Goal: Transaction & Acquisition: Purchase product/service

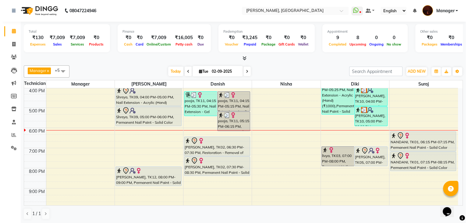
scroll to position [121, 0]
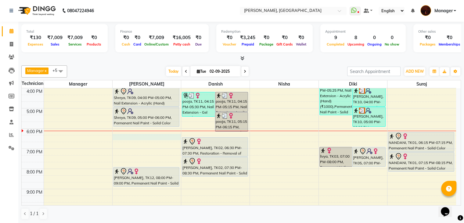
click at [153, 138] on div "10:00 AM 11:00 AM 12:00 PM 1:00 PM 2:00 PM 3:00 PM 4:00 PM 5:00 PM 6:00 PM 7:00…" at bounding box center [239, 97] width 434 height 261
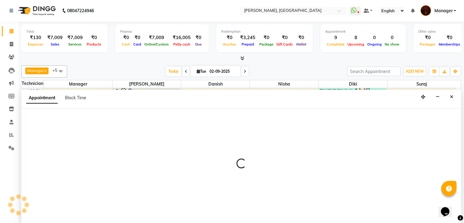
select select "35072"
select select "1095"
select select "tentative"
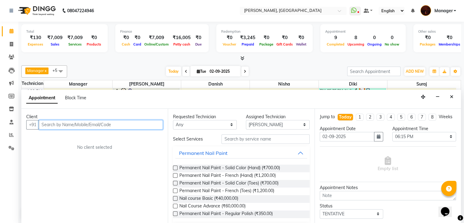
click at [127, 122] on input "text" at bounding box center [101, 124] width 124 height 9
type input "9620766276"
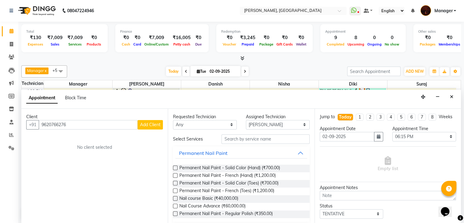
click at [156, 125] on span "Add Client" at bounding box center [150, 124] width 20 height 5
select select "21"
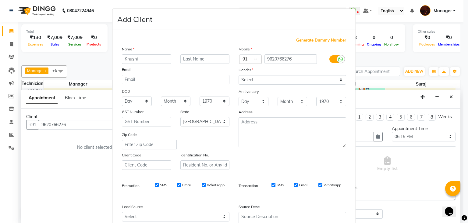
type input "Khushi"
click at [296, 83] on select "Select Male Female Other Prefer Not To Say" at bounding box center [293, 79] width 108 height 9
select select "female"
click at [239, 75] on select "Select Male Female Other Prefer Not To Say" at bounding box center [293, 79] width 108 height 9
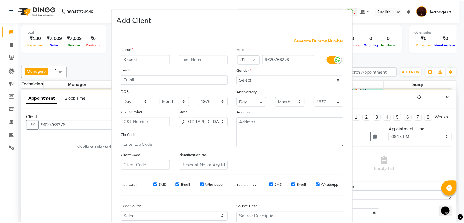
scroll to position [62, 0]
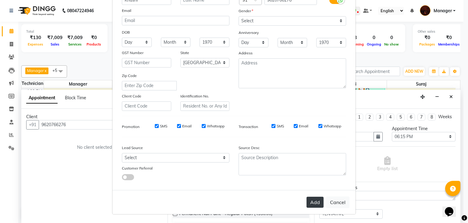
click at [312, 202] on button "Add" at bounding box center [315, 201] width 17 height 11
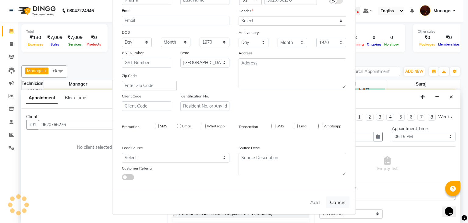
type input "96******76"
select select
select select "null"
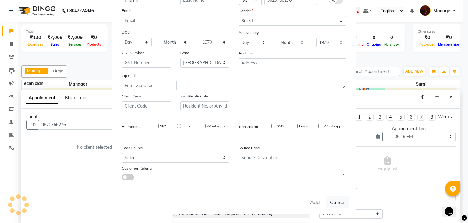
select select
checkbox input "false"
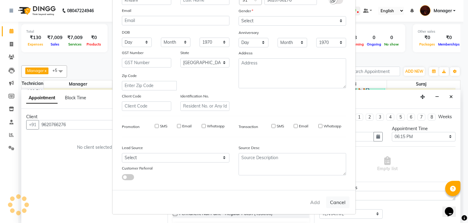
checkbox input "false"
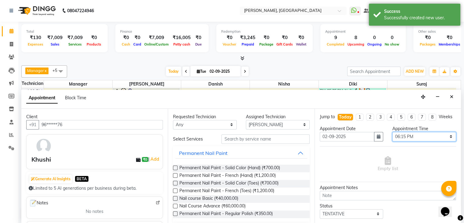
click at [398, 141] on select "Select 11:00 AM 11:15 AM 11:30 AM 11:45 AM 12:00 PM 12:15 PM 12:30 PM 12:45 PM …" at bounding box center [424, 136] width 64 height 9
select select "1110"
click at [392, 137] on select "Select 11:00 AM 11:15 AM 11:30 AM 11:45 AM 12:00 PM 12:15 PM 12:30 PM 12:45 PM …" at bounding box center [424, 136] width 64 height 9
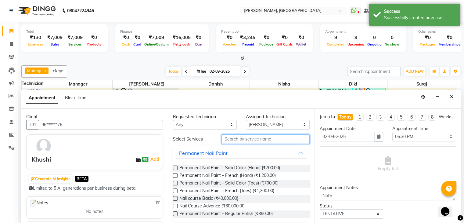
click at [253, 141] on input "text" at bounding box center [265, 138] width 88 height 9
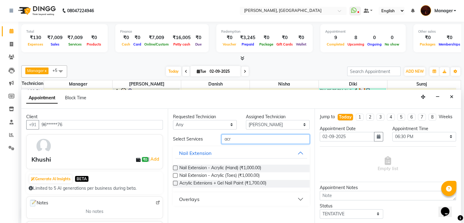
type input "acr"
click at [173, 166] on label at bounding box center [175, 167] width 5 height 5
click at [173, 166] on input "checkbox" at bounding box center [175, 168] width 4 height 4
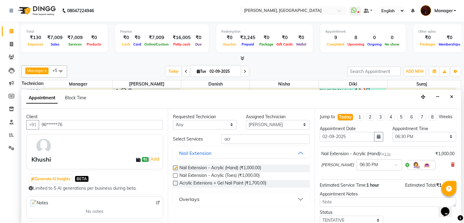
checkbox input "false"
drag, startPoint x: 241, startPoint y: 131, endPoint x: 238, endPoint y: 139, distance: 8.9
click at [238, 139] on div "Requested Technician Any Adesh amir Danish Diki Geeta Himanshu jenifer Jyothi M…" at bounding box center [241, 166] width 146 height 115
click at [238, 139] on input "acr" at bounding box center [265, 138] width 88 height 9
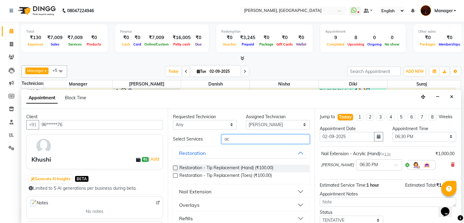
type input "a"
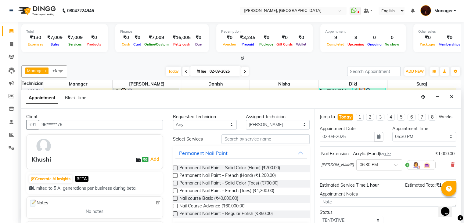
click at [174, 166] on label at bounding box center [175, 167] width 5 height 5
click at [174, 166] on input "checkbox" at bounding box center [175, 168] width 4 height 4
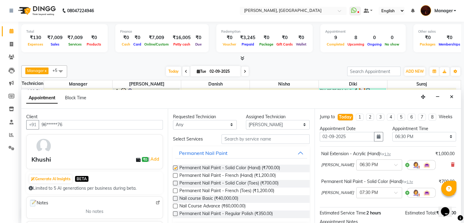
checkbox input "false"
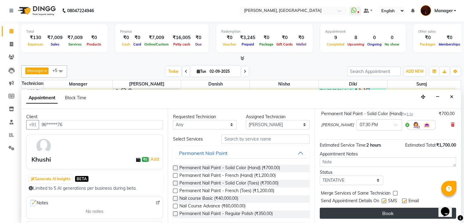
click at [395, 211] on button "Book" at bounding box center [388, 212] width 136 height 11
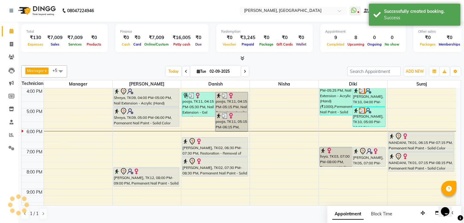
scroll to position [0, 0]
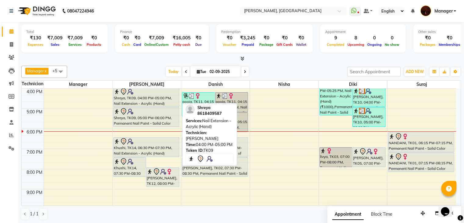
click at [158, 101] on div "Shreya, TK09, 04:00 PM-05:00 PM, Nail Extension - Acrylic (Hand)" at bounding box center [146, 97] width 66 height 19
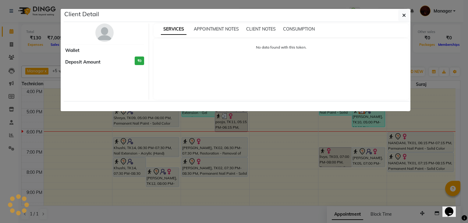
select select "7"
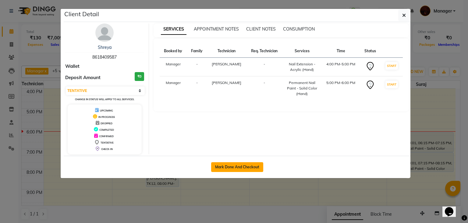
click at [245, 166] on button "Mark Done And Checkout" at bounding box center [237, 167] width 52 height 10
select select "service"
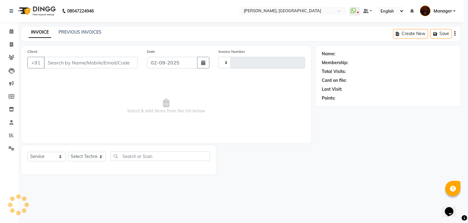
type input "1794"
select select "4063"
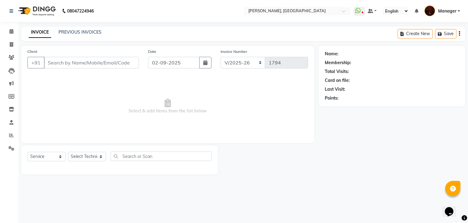
type input "86******87"
select select "35072"
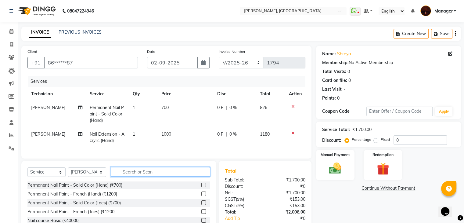
click at [162, 176] on input "text" at bounding box center [160, 171] width 99 height 9
type input "remo"
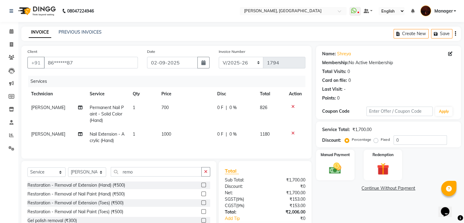
click at [203, 187] on label at bounding box center [203, 184] width 5 height 5
click at [203, 187] on input "checkbox" at bounding box center [203, 185] width 4 height 4
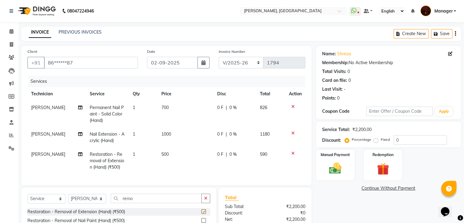
checkbox input "false"
click at [291, 109] on td at bounding box center [295, 114] width 20 height 27
click at [291, 107] on icon at bounding box center [292, 106] width 3 height 4
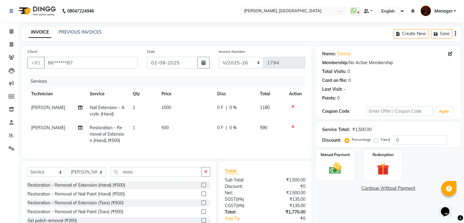
drag, startPoint x: 149, startPoint y: 171, endPoint x: 147, endPoint y: 174, distance: 3.8
click at [147, 174] on div "Select Service Product Membership Package Voucher Prepaid Gift Card Select Tech…" at bounding box center [118, 202] width 195 height 82
click at [147, 174] on input "remo" at bounding box center [156, 171] width 91 height 9
type input "r"
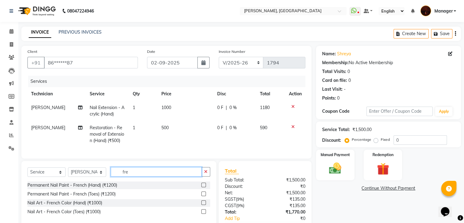
type input "fre"
click at [203, 187] on label at bounding box center [203, 184] width 5 height 5
click at [203, 187] on input "checkbox" at bounding box center [203, 185] width 4 height 4
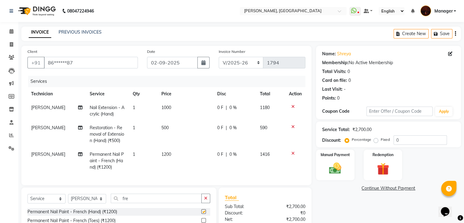
checkbox input "false"
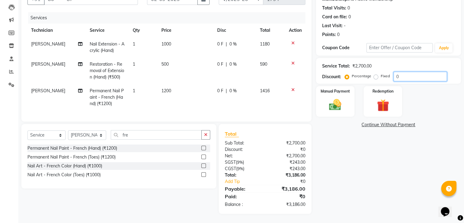
click at [395, 73] on input "0" at bounding box center [419, 76] width 53 height 9
type input "1"
type input "10"
click at [337, 98] on img at bounding box center [335, 105] width 20 height 15
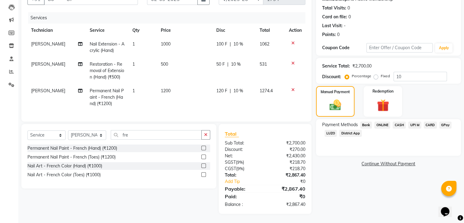
click at [384, 121] on span "ONLINE" at bounding box center [382, 124] width 16 height 7
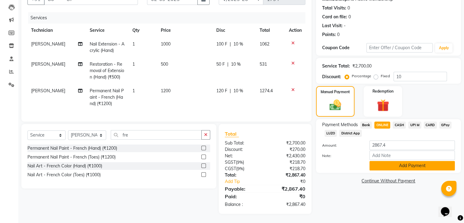
click at [399, 161] on button "Add Payment" at bounding box center [411, 165] width 85 height 9
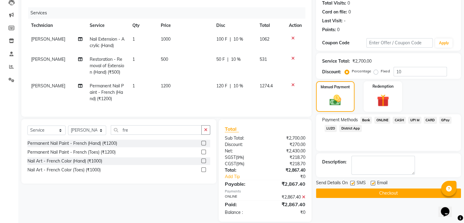
scroll to position [81, 0]
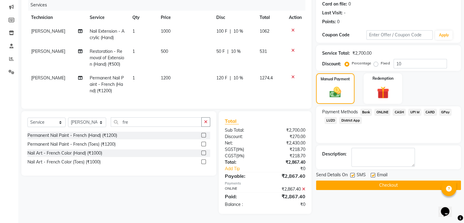
click at [389, 181] on button "Checkout" at bounding box center [388, 184] width 145 height 9
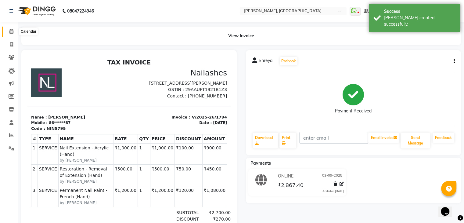
click at [10, 34] on span at bounding box center [11, 31] width 11 height 7
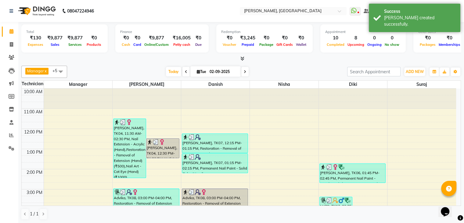
click at [243, 58] on icon at bounding box center [242, 58] width 4 height 5
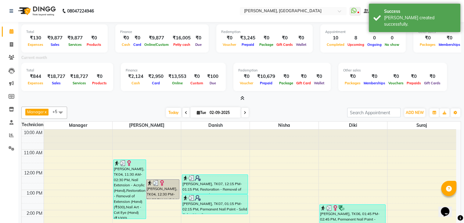
click at [241, 98] on icon at bounding box center [242, 98] width 4 height 5
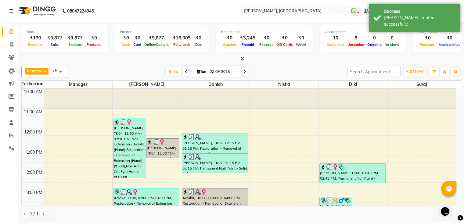
click at [241, 57] on icon at bounding box center [242, 58] width 4 height 5
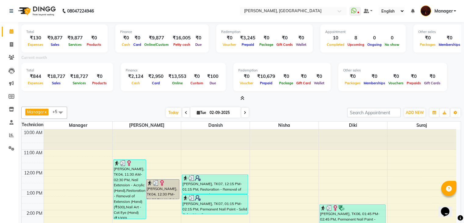
click at [241, 96] on icon at bounding box center [242, 98] width 4 height 5
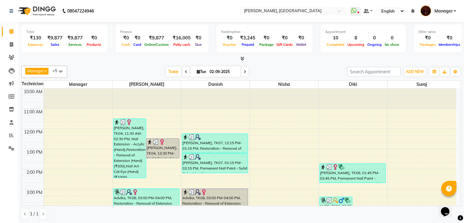
click at [242, 56] on icon at bounding box center [242, 58] width 4 height 5
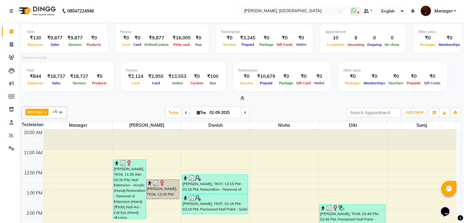
click at [241, 98] on icon at bounding box center [242, 98] width 4 height 5
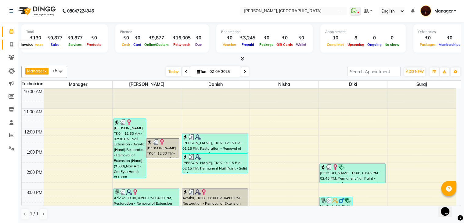
click at [9, 45] on span at bounding box center [11, 44] width 11 height 7
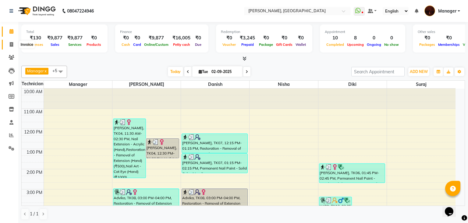
select select "service"
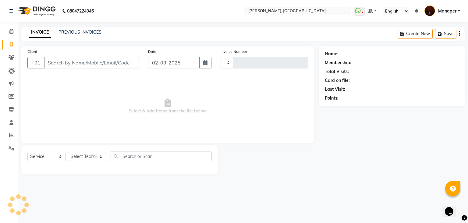
type input "1795"
select select "4063"
click at [76, 151] on div "Select Service Product Membership Package Voucher Prepaid Gift Card Select Tech…" at bounding box center [119, 159] width 197 height 29
click at [79, 156] on select "Select Technician Adesh amir Danish Diki Geeta Himanshu jenifer Jyothi Manager …" at bounding box center [87, 156] width 38 height 9
select select "20822"
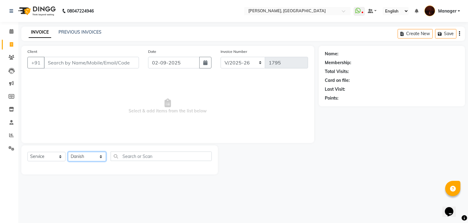
click at [68, 152] on select "Select Technician Adesh amir Danish Diki Geeta Himanshu jenifer Jyothi Manager …" at bounding box center [87, 156] width 38 height 9
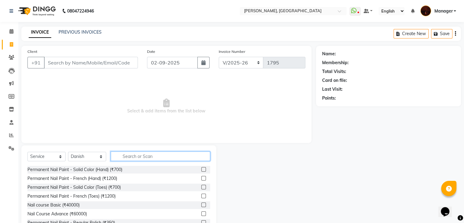
click at [136, 159] on input "text" at bounding box center [160, 155] width 99 height 9
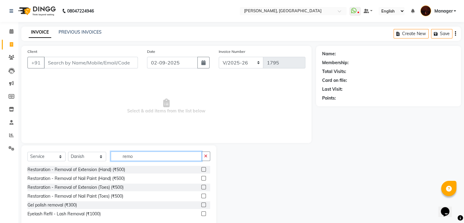
type input "remo"
click at [203, 204] on label at bounding box center [203, 204] width 5 height 5
click at [203, 204] on input "checkbox" at bounding box center [203, 205] width 4 height 4
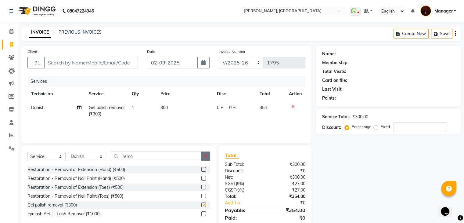
checkbox input "false"
click at [203, 158] on button "button" at bounding box center [205, 155] width 9 height 9
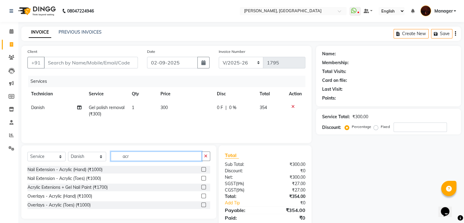
type input "acr"
click at [203, 170] on label at bounding box center [203, 169] width 5 height 5
click at [203, 170] on input "checkbox" at bounding box center [203, 169] width 4 height 4
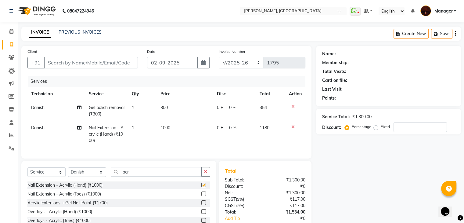
checkbox input "false"
click at [109, 127] on span "Nail Extension - Acrylic (Hand) (₹1000)" at bounding box center [105, 134] width 35 height 18
select select "20822"
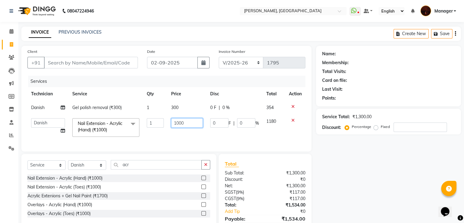
click at [195, 123] on input "1000" at bounding box center [187, 122] width 32 height 9
type input "1"
type input "100"
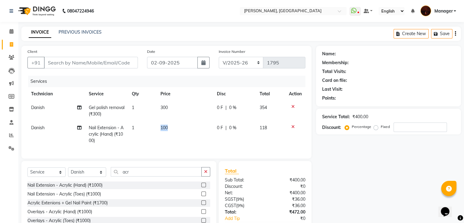
click at [162, 125] on span "100" at bounding box center [163, 127] width 7 height 5
select select "20822"
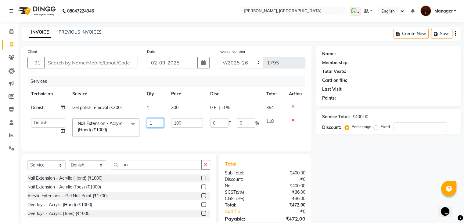
click at [156, 125] on input "1" at bounding box center [155, 122] width 17 height 9
type input "3"
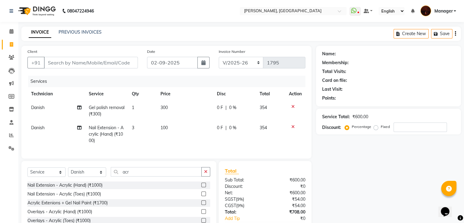
click at [161, 139] on tr "Danish Nail Extension - Acrylic (Hand) (₹1000) 3 100 0 F | 0 % 354" at bounding box center [166, 134] width 278 height 27
click at [203, 176] on button "button" at bounding box center [205, 171] width 9 height 9
click at [201, 187] on label at bounding box center [203, 184] width 5 height 5
click at [201, 187] on input "checkbox" at bounding box center [203, 185] width 4 height 4
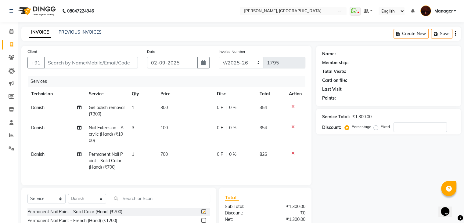
checkbox input "false"
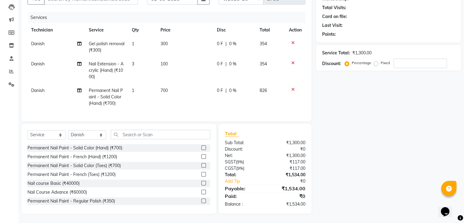
click at [168, 186] on div "Nail course Basic (₹40000)" at bounding box center [118, 183] width 183 height 8
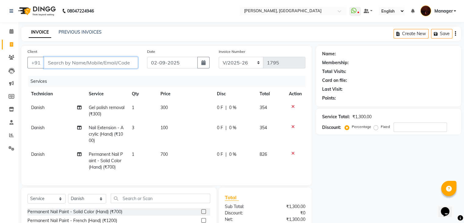
click at [91, 63] on input "Client" at bounding box center [91, 63] width 94 height 12
type input "9"
type input "0"
type input "9945479338"
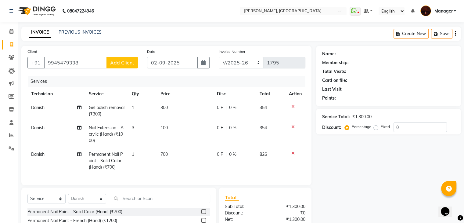
click at [121, 61] on span "Add Client" at bounding box center [122, 62] width 24 height 6
select select "21"
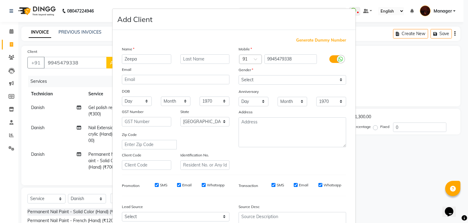
type input "Zeepa"
click at [324, 80] on select "Select Male Female Other Prefer Not To Say" at bounding box center [293, 79] width 108 height 9
select select "female"
click at [239, 75] on select "Select Male Female Other Prefer Not To Say" at bounding box center [293, 79] width 108 height 9
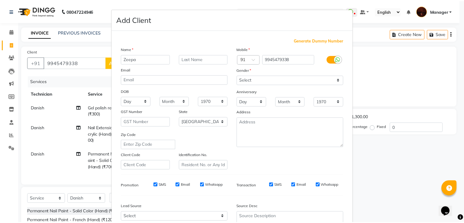
scroll to position [62, 0]
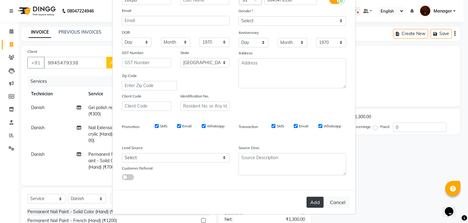
click at [311, 202] on button "Add" at bounding box center [315, 201] width 17 height 11
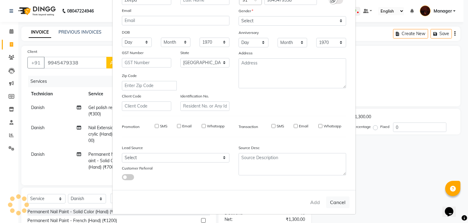
type input "99******38"
select select
select select "null"
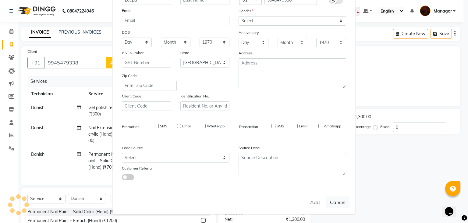
select select
checkbox input "false"
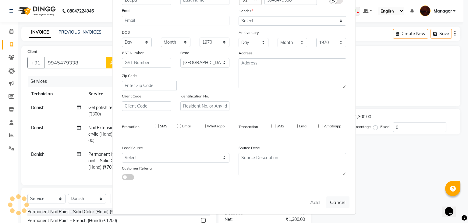
checkbox input "false"
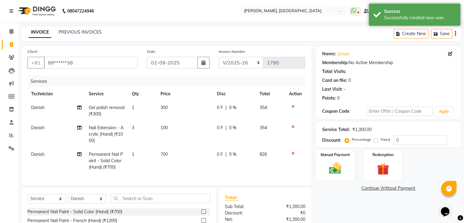
scroll to position [69, 0]
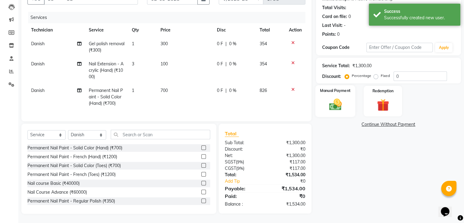
click at [327, 103] on img at bounding box center [335, 104] width 20 height 15
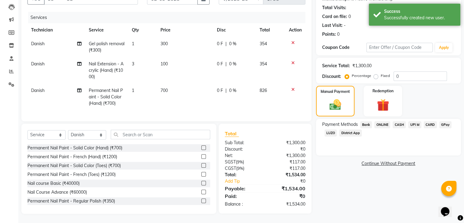
click at [383, 121] on span "ONLINE" at bounding box center [382, 124] width 16 height 7
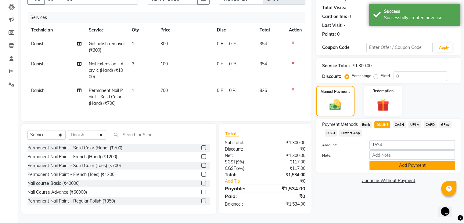
click at [398, 160] on button "Add Payment" at bounding box center [411, 164] width 85 height 9
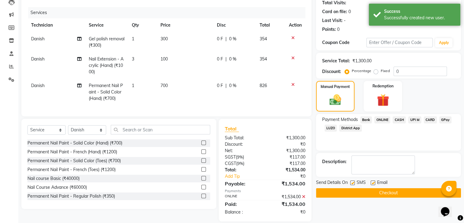
scroll to position [81, 0]
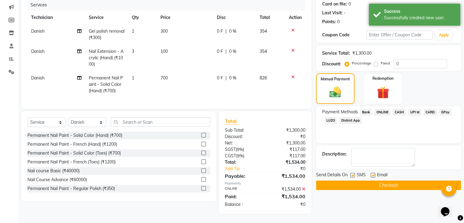
click at [392, 180] on button "Checkout" at bounding box center [388, 184] width 145 height 9
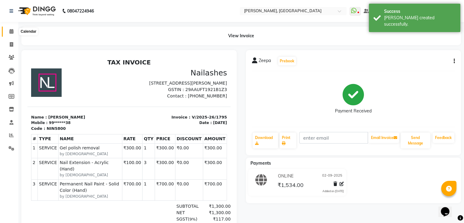
click at [10, 31] on icon at bounding box center [11, 31] width 4 height 5
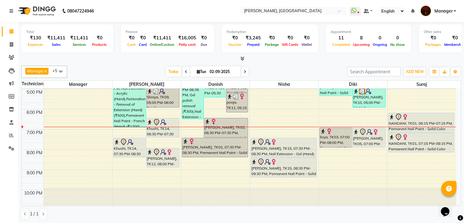
scroll to position [0, 0]
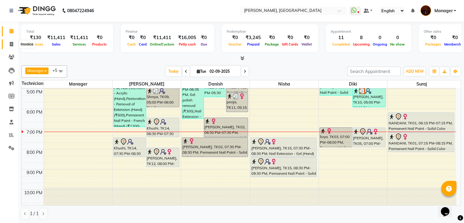
click at [10, 45] on icon at bounding box center [11, 44] width 3 height 5
select select "service"
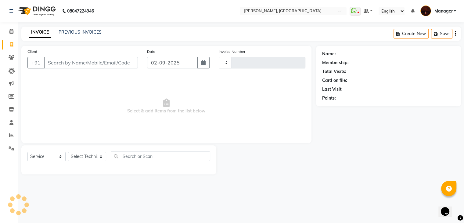
type input "1796"
select select "4063"
click at [95, 154] on select "Select Technician Adesh amir Danish Diki Geeta Himanshu jenifer Jyothi Manager …" at bounding box center [87, 156] width 38 height 9
select select "66308"
click at [68, 152] on select "Select Technician Adesh amir Danish Diki Geeta Himanshu jenifer Jyothi Manager …" at bounding box center [87, 156] width 38 height 9
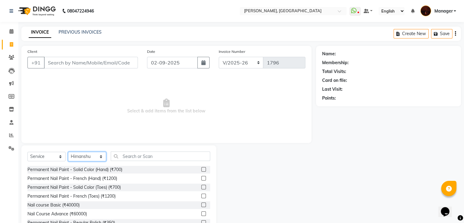
click at [77, 154] on select "Select Technician Adesh amir Danish Diki Geeta Himanshu jenifer Jyothi Manager …" at bounding box center [87, 156] width 38 height 9
click at [68, 152] on select "Select Technician Adesh amir Danish Diki Geeta Himanshu jenifer Jyothi Manager …" at bounding box center [87, 156] width 38 height 9
click at [141, 154] on input "text" at bounding box center [160, 155] width 99 height 9
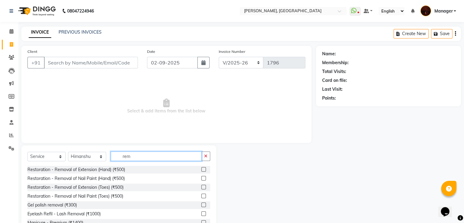
type input "rem"
click at [201, 203] on label at bounding box center [203, 204] width 5 height 5
click at [201, 203] on input "checkbox" at bounding box center [203, 205] width 4 height 4
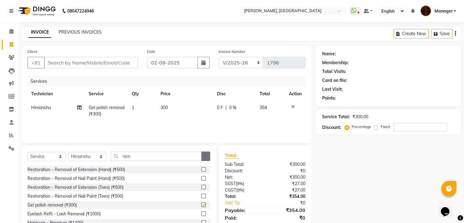
checkbox input "false"
click at [207, 156] on icon "button" at bounding box center [205, 156] width 3 height 4
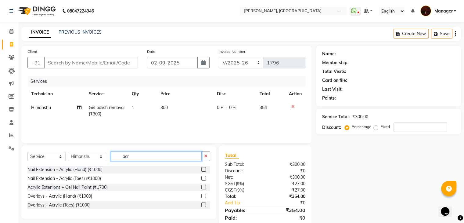
type input "acr"
click at [204, 169] on label at bounding box center [203, 169] width 5 height 5
click at [204, 169] on input "checkbox" at bounding box center [203, 169] width 4 height 4
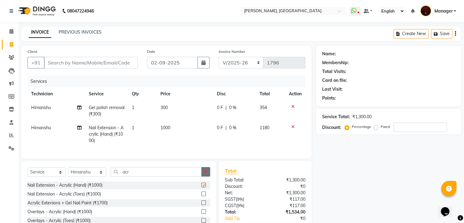
checkbox input "false"
click at [205, 176] on button "button" at bounding box center [205, 171] width 9 height 9
click at [201, 187] on label at bounding box center [203, 184] width 5 height 5
click at [201, 187] on input "checkbox" at bounding box center [203, 185] width 4 height 4
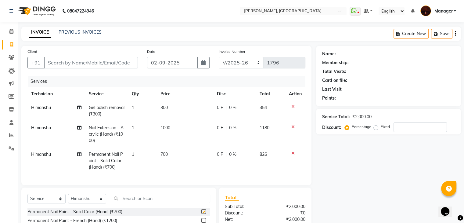
checkbox input "false"
click at [293, 108] on icon at bounding box center [292, 106] width 3 height 4
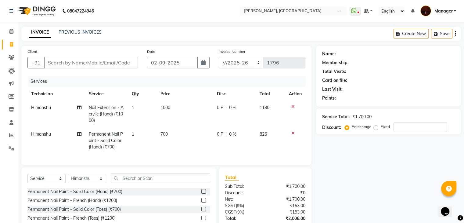
scroll to position [48, 0]
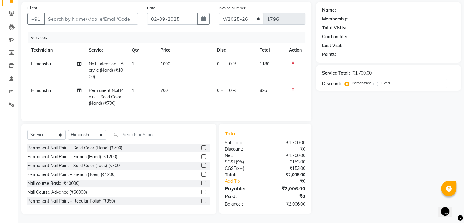
click at [181, 139] on div "Select Service Product Membership Package Voucher Prepaid Gift Card Select Tech…" at bounding box center [118, 137] width 183 height 14
click at [181, 133] on input "text" at bounding box center [160, 134] width 99 height 9
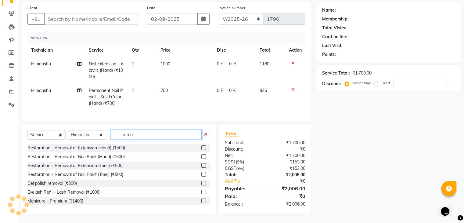
scroll to position [48, 0]
type input "remo"
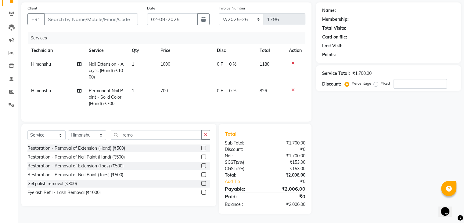
click at [203, 147] on label at bounding box center [203, 147] width 5 height 5
click at [203, 147] on input "checkbox" at bounding box center [203, 148] width 4 height 4
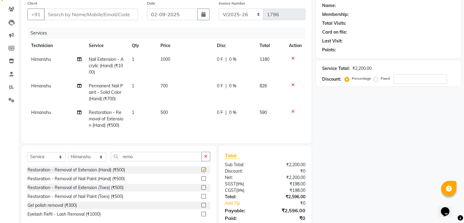
checkbox input "false"
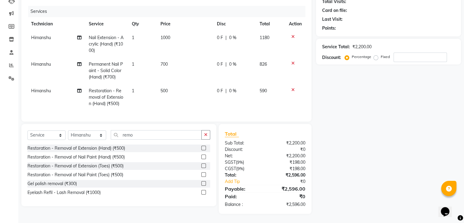
scroll to position [0, 0]
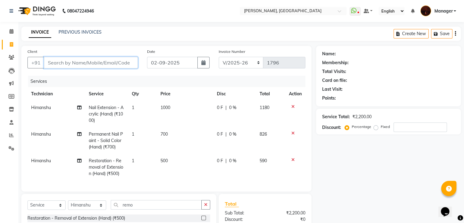
click at [127, 63] on input "Client" at bounding box center [91, 63] width 94 height 12
type input "l"
type input "0"
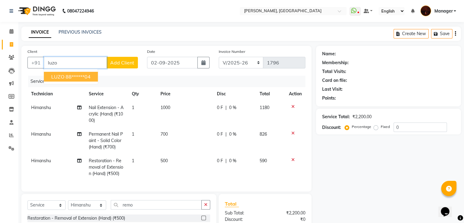
click at [72, 80] on ngb-highlight "88******04" at bounding box center [78, 76] width 25 height 6
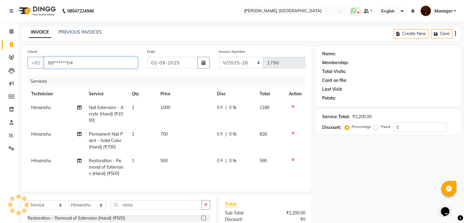
type input "88******04"
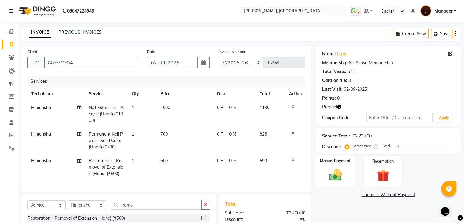
scroll to position [75, 0]
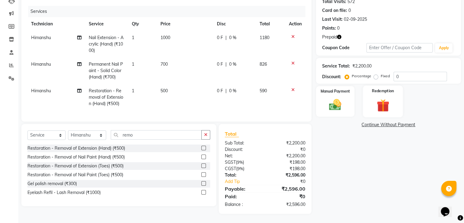
click at [392, 101] on img at bounding box center [382, 106] width 20 height 16
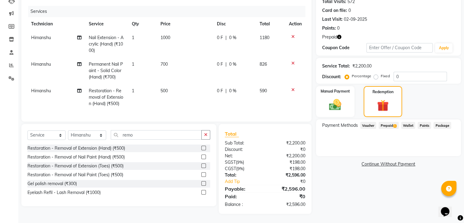
click at [390, 122] on span "Prepaid 1" at bounding box center [388, 125] width 20 height 7
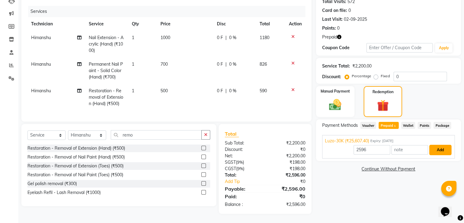
click at [435, 146] on button "Add" at bounding box center [440, 150] width 22 height 10
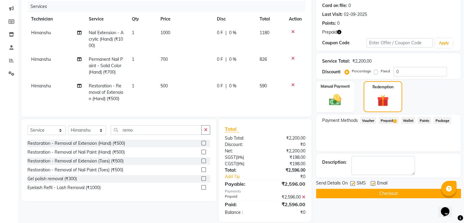
scroll to position [88, 0]
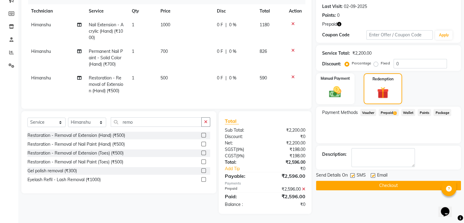
click at [400, 181] on button "Checkout" at bounding box center [388, 185] width 145 height 9
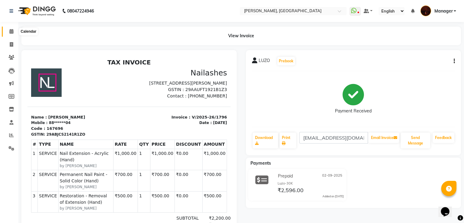
click at [13, 34] on icon at bounding box center [11, 31] width 4 height 5
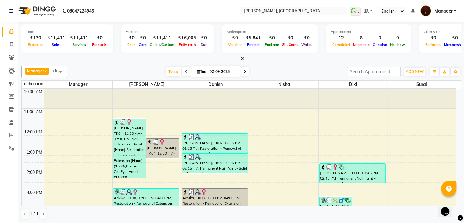
click at [241, 55] on span at bounding box center [241, 58] width 6 height 6
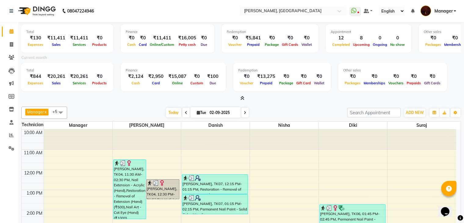
click at [241, 99] on icon at bounding box center [242, 98] width 4 height 5
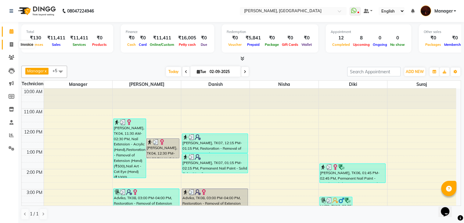
click at [7, 45] on span at bounding box center [11, 44] width 11 height 7
select select "service"
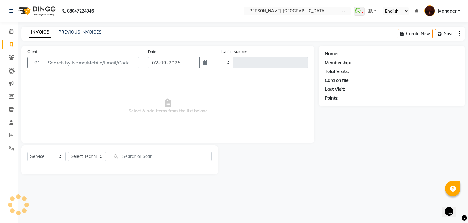
type input "1797"
select select "4063"
click at [81, 158] on select "Select Technician Adesh amir Danish Diki Geeta Himanshu jenifer Jyothi Manager …" at bounding box center [87, 156] width 38 height 9
select select "68684"
click at [68, 152] on select "Select Technician Adesh amir Danish Diki Geeta Himanshu jenifer Jyothi Manager …" at bounding box center [87, 156] width 38 height 9
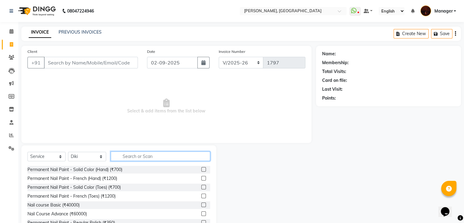
click at [130, 157] on input "text" at bounding box center [160, 155] width 99 height 9
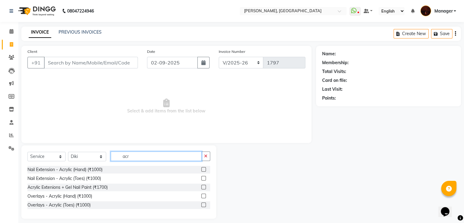
type input "acr"
click at [204, 170] on label at bounding box center [203, 169] width 5 height 5
click at [204, 170] on input "checkbox" at bounding box center [203, 169] width 4 height 4
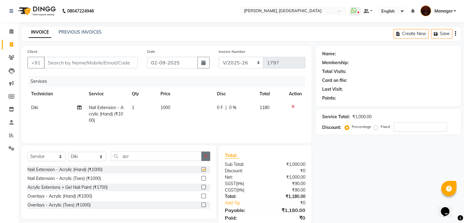
checkbox input "false"
click at [205, 156] on icon "button" at bounding box center [205, 156] width 3 height 4
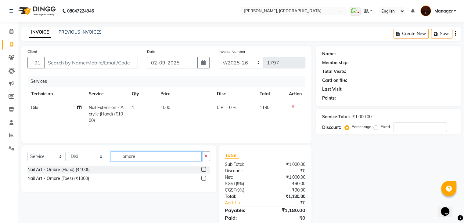
type input "ombre"
click at [202, 170] on label at bounding box center [203, 169] width 5 height 5
click at [202, 170] on input "checkbox" at bounding box center [203, 169] width 4 height 4
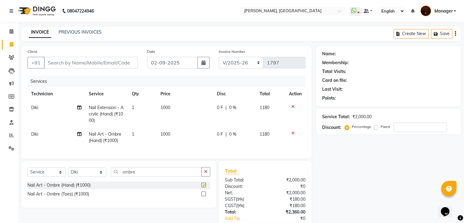
checkbox input "false"
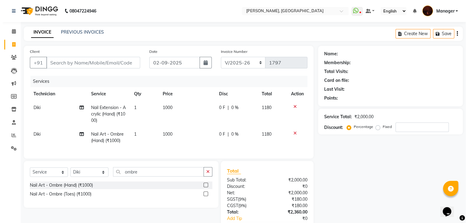
scroll to position [42, 0]
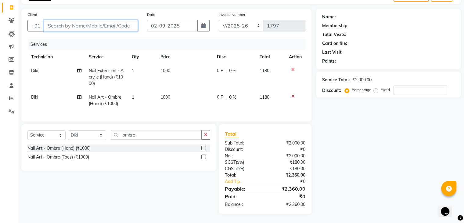
click at [119, 23] on input "Client" at bounding box center [91, 26] width 94 height 12
type input "9"
type input "0"
type input "9123514158"
click at [119, 23] on span "Add Client" at bounding box center [122, 26] width 24 height 6
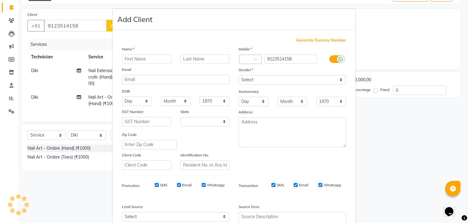
select select "21"
type input "Kirtana"
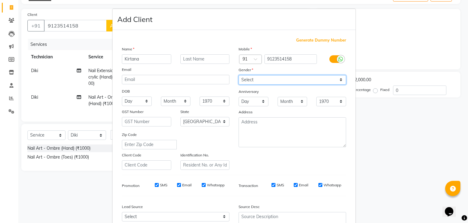
click at [264, 83] on select "Select Male Female Other Prefer Not To Say" at bounding box center [293, 79] width 108 height 9
select select "female"
click at [239, 75] on select "Select Male Female Other Prefer Not To Say" at bounding box center [293, 79] width 108 height 9
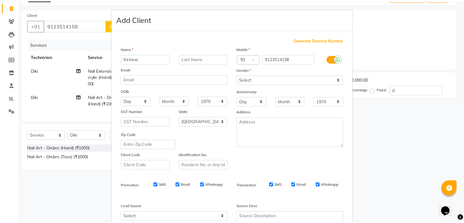
scroll to position [62, 0]
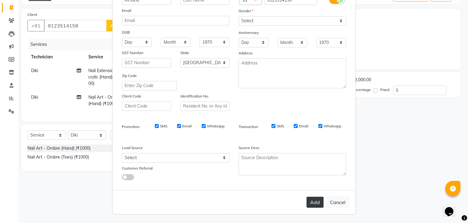
click at [317, 204] on button "Add" at bounding box center [315, 201] width 17 height 11
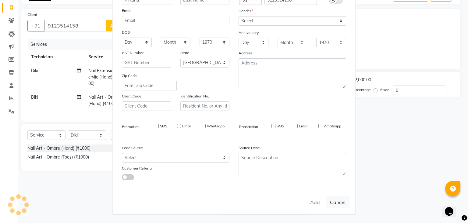
type input "91******58"
select select
select select "null"
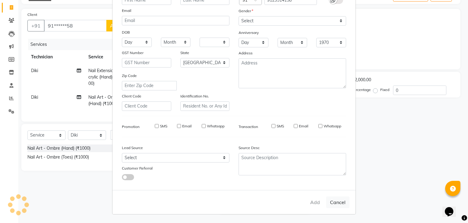
select select
checkbox input "false"
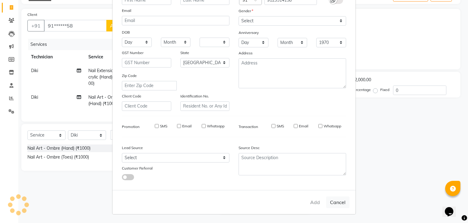
checkbox input "false"
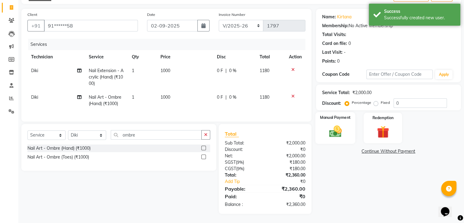
click at [328, 127] on img at bounding box center [335, 131] width 20 height 15
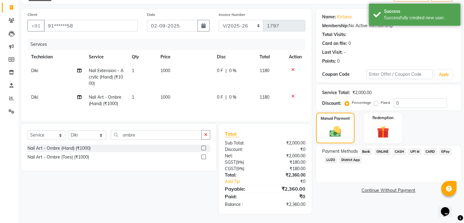
click at [384, 148] on span "ONLINE" at bounding box center [382, 151] width 16 height 7
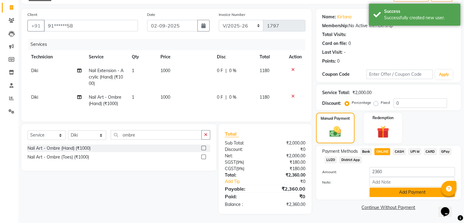
click at [405, 190] on button "Add Payment" at bounding box center [411, 191] width 85 height 9
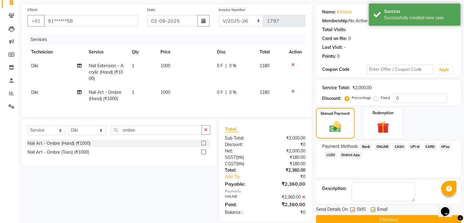
scroll to position [55, 0]
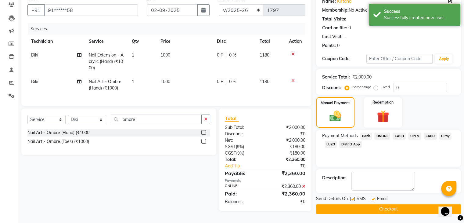
click at [392, 204] on button "Checkout" at bounding box center [388, 208] width 145 height 9
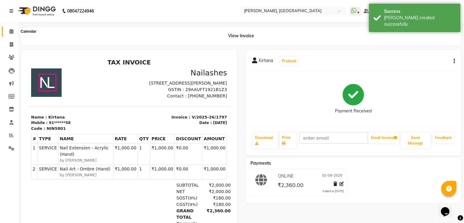
click at [10, 30] on icon at bounding box center [11, 31] width 4 height 5
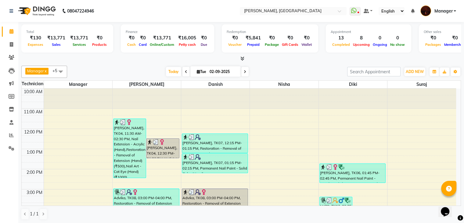
scroll to position [142, 0]
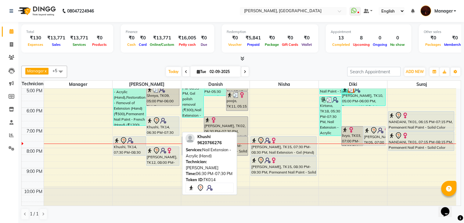
click at [154, 129] on div "Khushi, TK14, 06:30 PM-07:30 PM, Nail Extension - Acrylic (Hand)" at bounding box center [162, 125] width 32 height 19
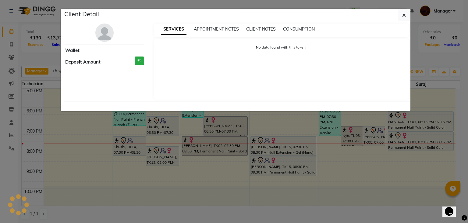
select select "7"
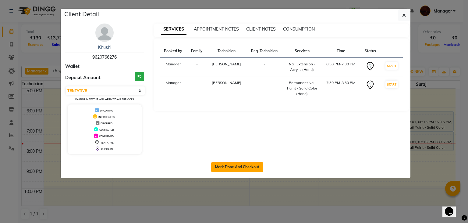
click at [256, 164] on button "Mark Done And Checkout" at bounding box center [237, 167] width 52 height 10
select select "service"
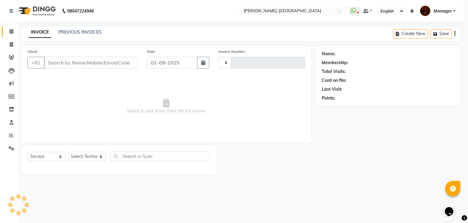
type input "1798"
select select "4063"
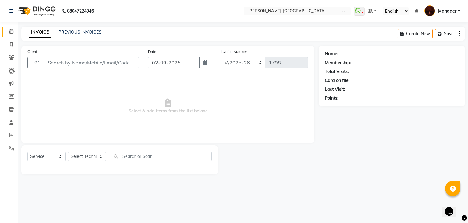
type input "96******76"
select select "35072"
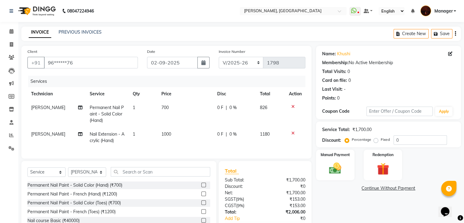
click at [293, 104] on icon at bounding box center [292, 106] width 3 height 4
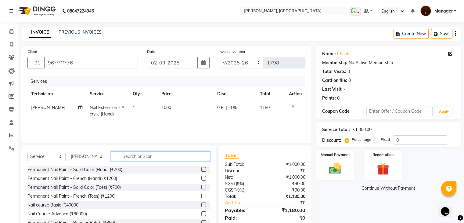
click at [179, 157] on input "text" at bounding box center [160, 155] width 99 height 9
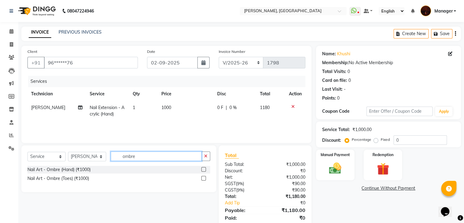
type input "ombre"
click at [202, 168] on label at bounding box center [203, 169] width 5 height 5
click at [202, 168] on input "checkbox" at bounding box center [203, 169] width 4 height 4
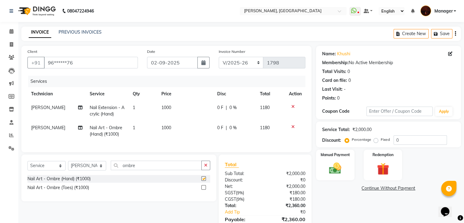
checkbox input "false"
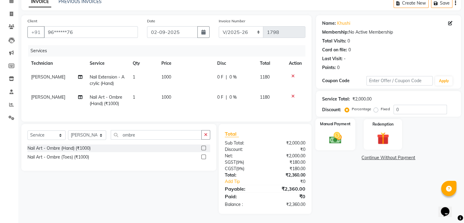
click at [326, 137] on img at bounding box center [335, 138] width 20 height 15
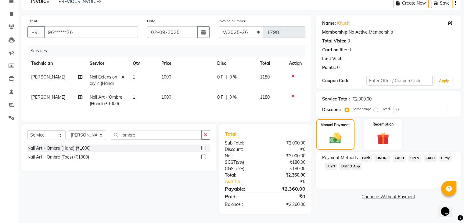
click at [398, 154] on span "CASH" at bounding box center [398, 157] width 13 height 7
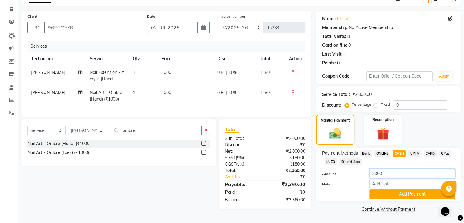
click at [391, 173] on input "2360" at bounding box center [411, 173] width 85 height 9
type input "2300"
click at [393, 193] on button "Add Payment" at bounding box center [411, 193] width 85 height 9
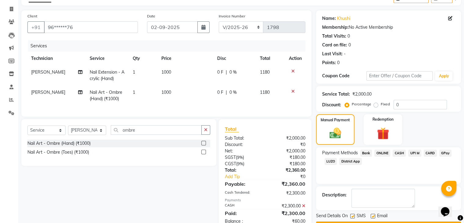
click at [400, 152] on span "CASH" at bounding box center [398, 152] width 13 height 7
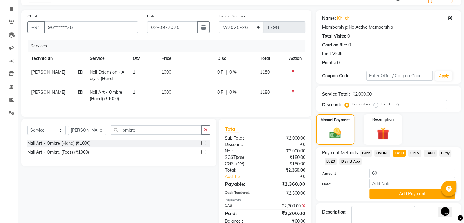
click at [383, 153] on span "ONLINE" at bounding box center [382, 152] width 16 height 7
click at [394, 191] on button "Add Payment" at bounding box center [411, 193] width 85 height 9
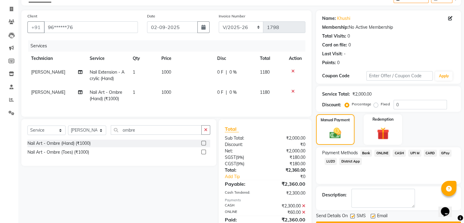
scroll to position [63, 0]
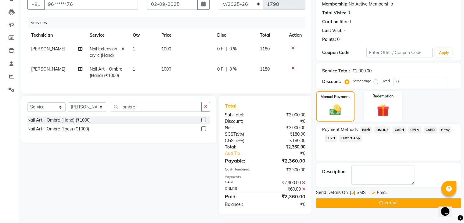
click at [363, 200] on button "Checkout" at bounding box center [388, 202] width 145 height 9
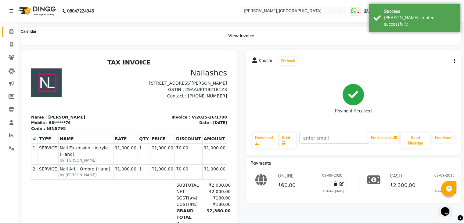
click at [12, 30] on icon at bounding box center [11, 31] width 4 height 5
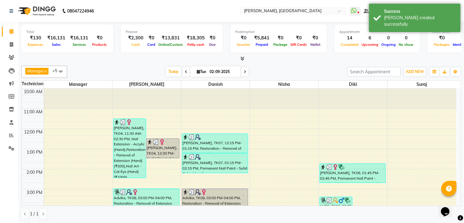
scroll to position [142, 0]
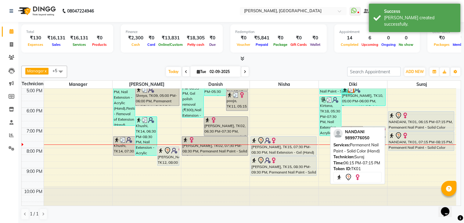
click at [427, 124] on div "NANDANI, TK01, 06:15 PM-07:15 PM, Permanent Nail Paint - Solid Color (Hand)" at bounding box center [421, 120] width 66 height 19
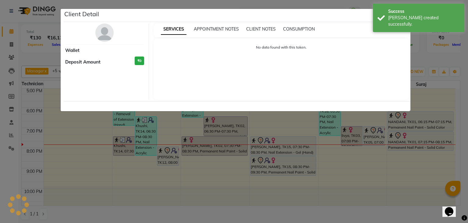
select select "7"
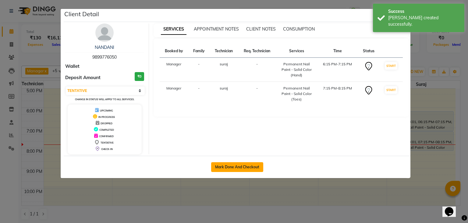
click at [228, 167] on button "Mark Done And Checkout" at bounding box center [237, 167] width 52 height 10
select select "service"
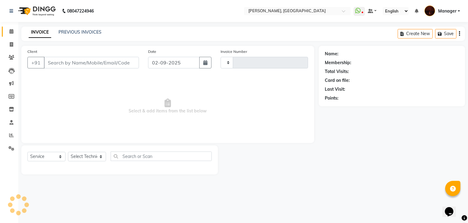
type input "1799"
select select "4063"
type input "98******50"
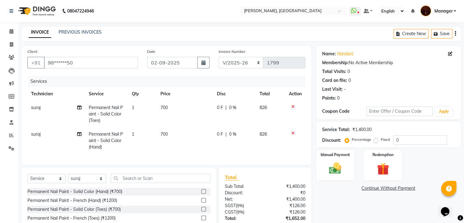
click at [291, 106] on icon at bounding box center [292, 106] width 3 height 4
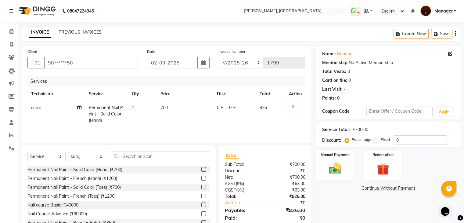
click at [291, 106] on icon at bounding box center [292, 106] width 3 height 4
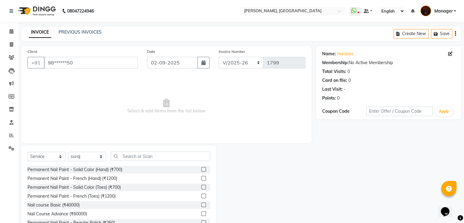
click at [291, 106] on span "Select & add items from the list below" at bounding box center [166, 106] width 278 height 61
click at [96, 156] on select "Select Technician Adesh amir Danish Diki Geeta Himanshu jenifer Jyothi Manager …" at bounding box center [87, 156] width 38 height 9
select select "20822"
click at [68, 152] on select "Select Technician Adesh amir Danish Diki Geeta Himanshu jenifer Jyothi Manager …" at bounding box center [87, 156] width 38 height 9
click at [124, 155] on input "text" at bounding box center [160, 155] width 99 height 9
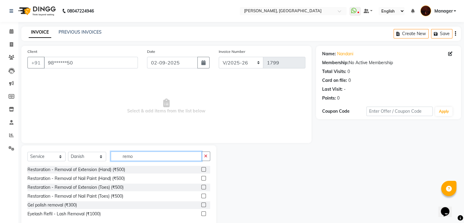
type input "remo"
click at [204, 205] on label at bounding box center [203, 204] width 5 height 5
click at [204, 205] on input "checkbox" at bounding box center [203, 205] width 4 height 4
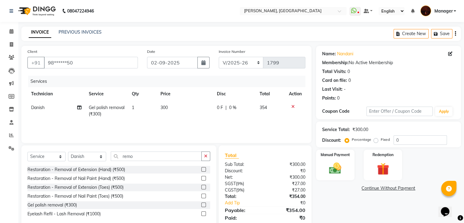
click at [204, 205] on label at bounding box center [203, 204] width 5 height 5
click at [204, 205] on input "checkbox" at bounding box center [203, 205] width 4 height 4
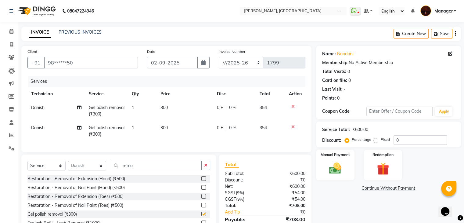
checkbox input "false"
click at [206, 167] on button "button" at bounding box center [205, 164] width 9 height 9
click at [201, 181] on label at bounding box center [203, 178] width 5 height 5
click at [201, 181] on input "checkbox" at bounding box center [203, 179] width 4 height 4
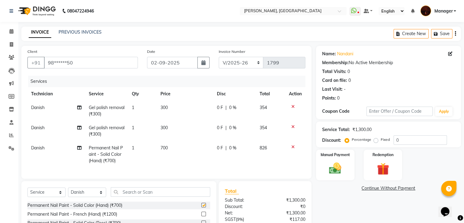
checkbox input "false"
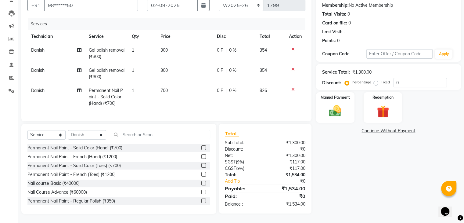
click at [201, 166] on label at bounding box center [203, 165] width 5 height 5
click at [201, 166] on input "checkbox" at bounding box center [203, 165] width 4 height 4
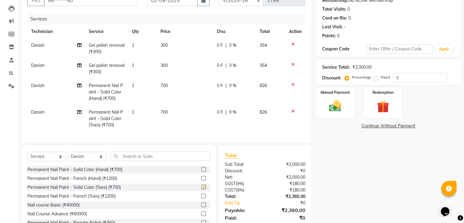
checkbox input "false"
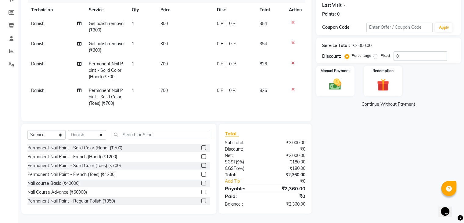
scroll to position [0, 0]
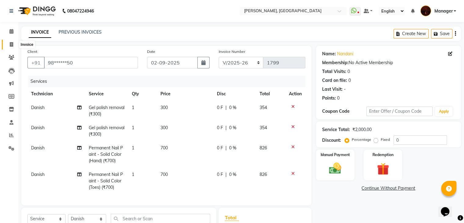
click at [13, 45] on span at bounding box center [11, 44] width 11 height 7
select select "service"
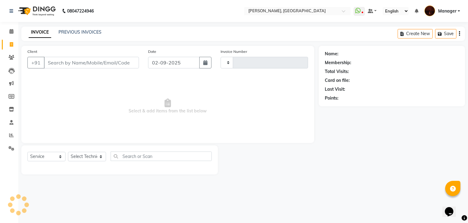
type input "1799"
select select "4063"
click at [87, 158] on select "Select Technician Adesh amir Danish Diki Geeta Himanshu jenifer Jyothi Manager …" at bounding box center [87, 156] width 38 height 9
select select "20822"
click at [68, 152] on select "Select Technician Adesh amir Danish Diki Geeta Himanshu jenifer Jyothi Manager …" at bounding box center [87, 156] width 38 height 9
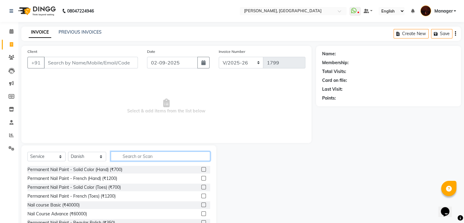
click at [124, 156] on input "text" at bounding box center [160, 155] width 99 height 9
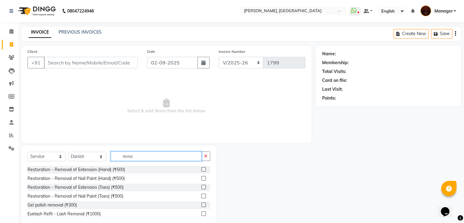
type input "remo"
click at [204, 204] on label at bounding box center [203, 204] width 5 height 5
click at [204, 204] on input "checkbox" at bounding box center [203, 205] width 4 height 4
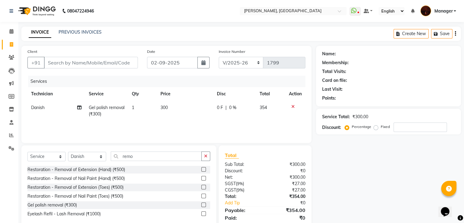
click at [203, 205] on label at bounding box center [203, 204] width 5 height 5
click at [203, 205] on input "checkbox" at bounding box center [203, 205] width 4 height 4
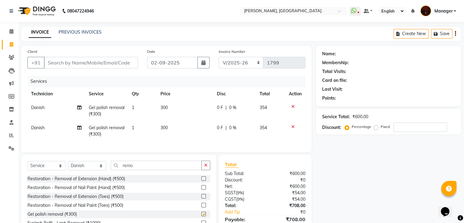
checkbox input "false"
click at [206, 167] on icon "button" at bounding box center [205, 165] width 3 height 4
click at [201, 181] on label at bounding box center [203, 178] width 5 height 5
click at [201, 181] on input "checkbox" at bounding box center [203, 179] width 4 height 4
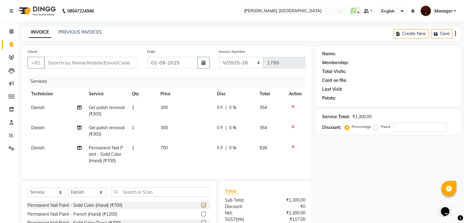
checkbox input "false"
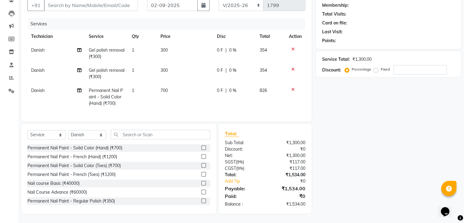
click at [201, 164] on label at bounding box center [203, 165] width 5 height 5
click at [201, 164] on input "checkbox" at bounding box center [203, 165] width 4 height 4
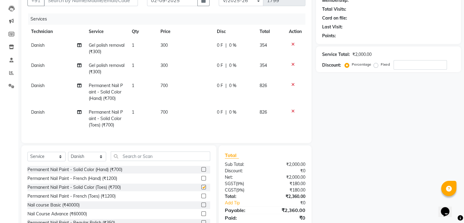
checkbox input "false"
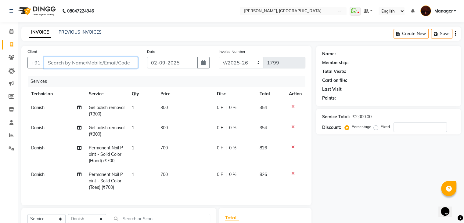
click at [90, 57] on input "Client" at bounding box center [91, 63] width 94 height 12
type input "l"
type input "0"
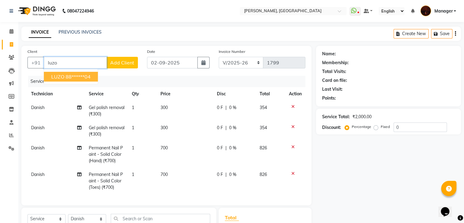
click at [66, 75] on ngb-highlight "88******04" at bounding box center [78, 76] width 25 height 6
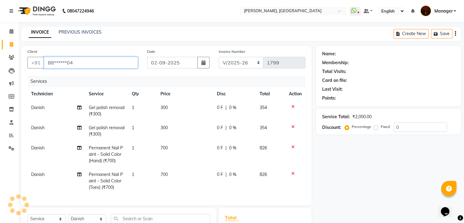
type input "88******04"
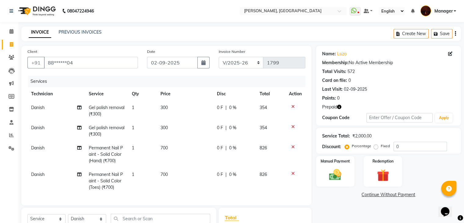
scroll to position [89, 0]
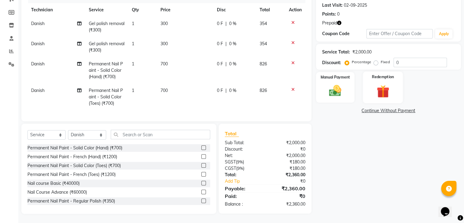
click at [382, 87] on img at bounding box center [382, 92] width 20 height 16
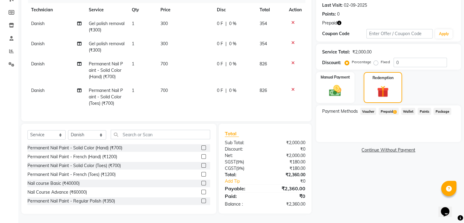
click at [392, 108] on span "Prepaid 1" at bounding box center [388, 111] width 20 height 7
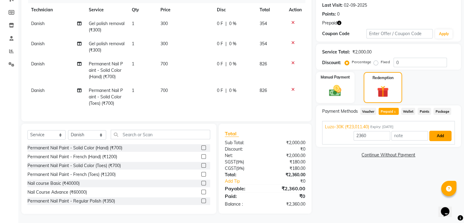
click at [435, 131] on button "Add" at bounding box center [440, 136] width 22 height 10
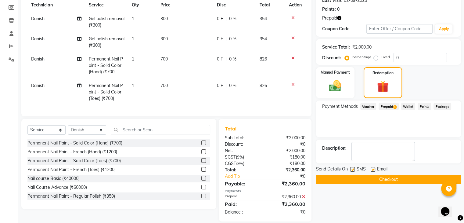
scroll to position [101, 0]
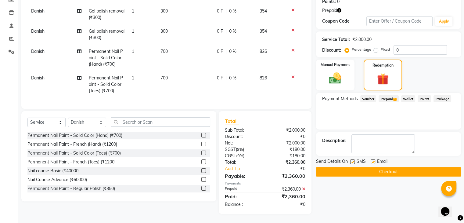
click at [385, 167] on button "Checkout" at bounding box center [388, 171] width 145 height 9
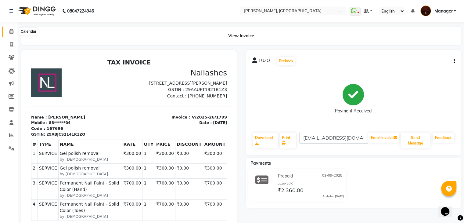
click at [11, 31] on icon at bounding box center [11, 31] width 4 height 5
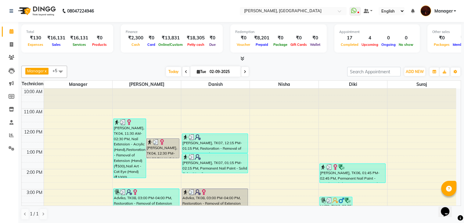
click at [240, 60] on span at bounding box center [241, 58] width 6 height 6
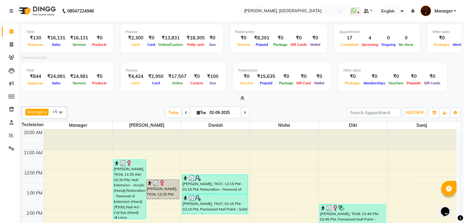
click at [242, 98] on icon at bounding box center [242, 98] width 4 height 5
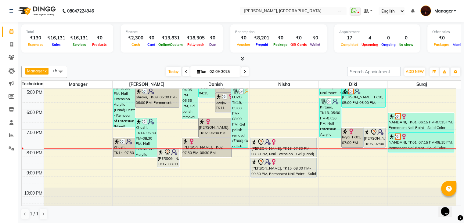
scroll to position [142, 0]
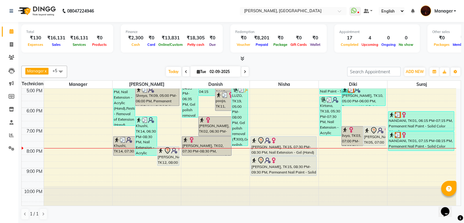
click at [244, 72] on icon at bounding box center [245, 72] width 2 height 4
type input "03-09-2025"
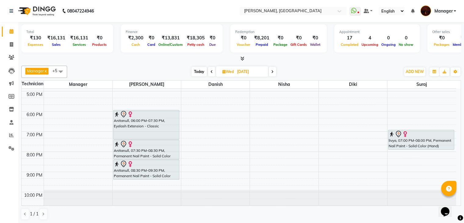
scroll to position [139, 0]
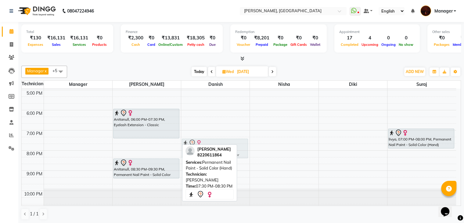
drag, startPoint x: 144, startPoint y: 153, endPoint x: 204, endPoint y: 152, distance: 60.1
click at [204, 152] on div "Manager x Adesh x Diki x Danish x Nisha x suraj x +5 Select All Manager Adesh D…" at bounding box center [240, 142] width 439 height 159
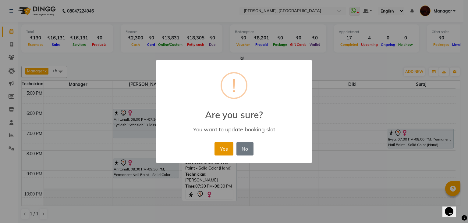
click at [231, 150] on button "Yes" at bounding box center [224, 148] width 19 height 13
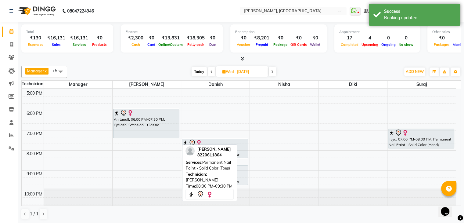
drag, startPoint x: 141, startPoint y: 170, endPoint x: 203, endPoint y: 173, distance: 62.6
click at [203, 173] on div "Manager x Adesh x Diki x Danish x Nisha x suraj x +5 Select All Manager Adesh D…" at bounding box center [240, 142] width 439 height 159
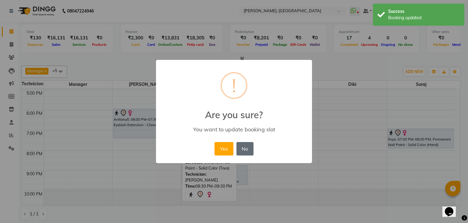
click at [244, 147] on button "No" at bounding box center [245, 148] width 17 height 13
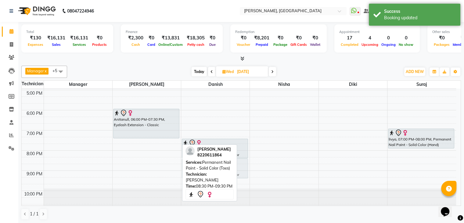
drag, startPoint x: 137, startPoint y: 164, endPoint x: 197, endPoint y: 164, distance: 59.8
click at [197, 164] on div "Manager x Adesh x Diki x Danish x Nisha x suraj x +5 Select All Manager Adesh D…" at bounding box center [240, 142] width 439 height 159
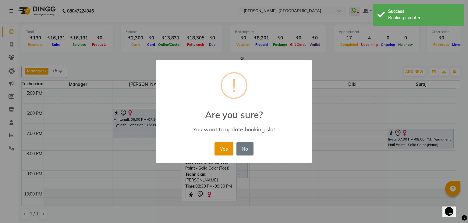
click at [229, 151] on button "Yes" at bounding box center [224, 148] width 19 height 13
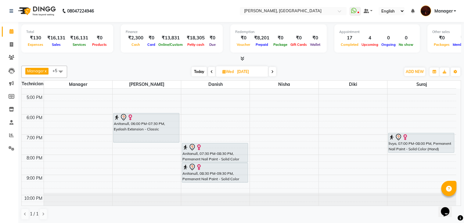
scroll to position [142, 0]
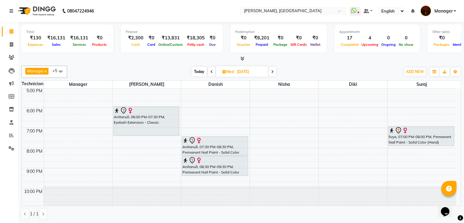
drag, startPoint x: 458, startPoint y: 177, endPoint x: 15, endPoint y: 5, distance: 475.9
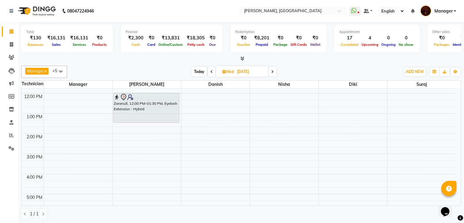
scroll to position [0, 0]
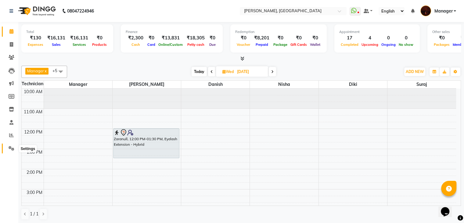
click at [12, 149] on icon at bounding box center [12, 148] width 6 height 5
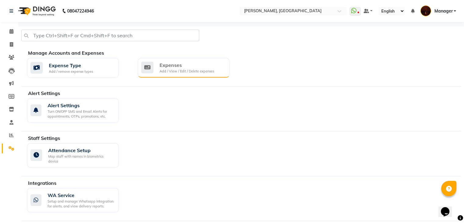
click at [205, 72] on div "Add / View / Edit / Delete expenses" at bounding box center [186, 71] width 55 height 5
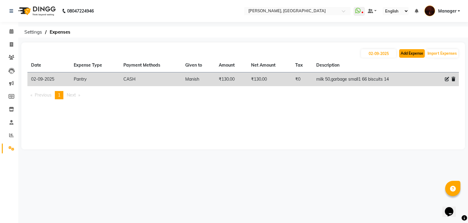
click at [417, 54] on button "Add Expense" at bounding box center [412, 53] width 26 height 9
select select "1"
select select "2879"
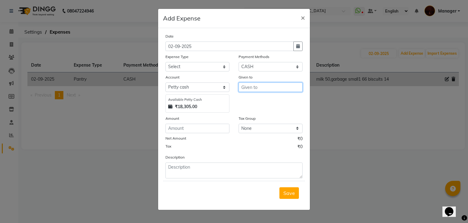
click at [259, 88] on input "text" at bounding box center [271, 86] width 64 height 9
type input "Lucky"
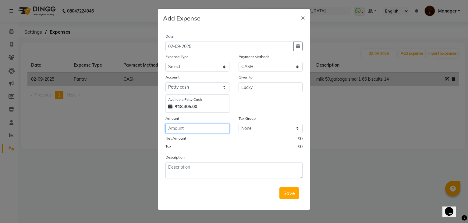
click at [199, 133] on input "number" at bounding box center [198, 127] width 64 height 9
type input "269"
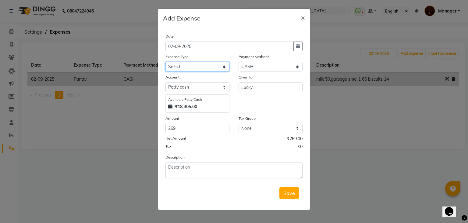
click at [212, 69] on select "Select acetone Advance Salary bank deposite BBMP Beauty products Bed charges BI…" at bounding box center [198, 66] width 64 height 9
select select "16804"
click at [166, 63] on select "Select acetone Advance Salary bank deposite BBMP Beauty products Bed charges BI…" at bounding box center [198, 66] width 64 height 9
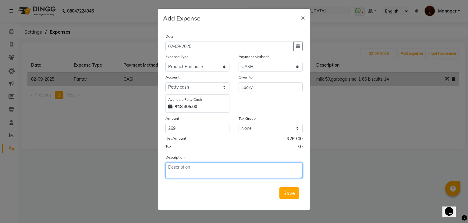
click at [226, 166] on textarea at bounding box center [234, 170] width 137 height 16
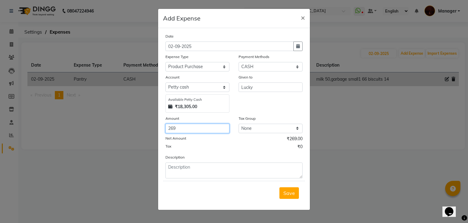
click at [203, 130] on input "269" at bounding box center [198, 127] width 64 height 9
type input "2"
type input "239"
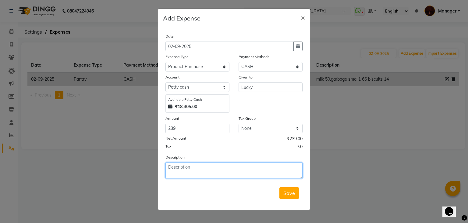
click at [214, 167] on textarea at bounding box center [234, 170] width 137 height 16
type textarea "wipes dettol"
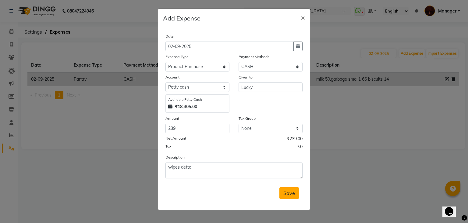
click at [294, 193] on span "Save" at bounding box center [290, 193] width 12 height 6
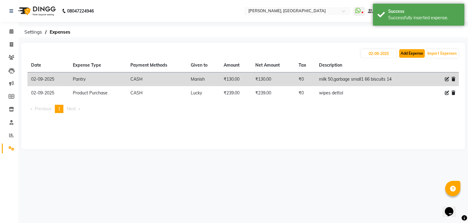
click at [410, 52] on button "Add Expense" at bounding box center [412, 53] width 26 height 9
select select "1"
select select "2879"
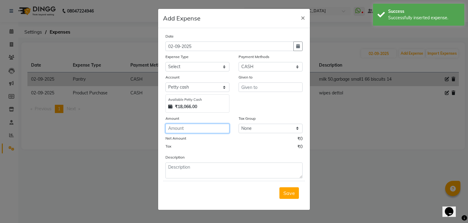
click at [191, 131] on input "number" at bounding box center [198, 127] width 64 height 9
type input "25"
click at [213, 65] on select "Select acetone Advance Salary bank deposite BBMP Beauty products Bed charges BI…" at bounding box center [198, 66] width 64 height 9
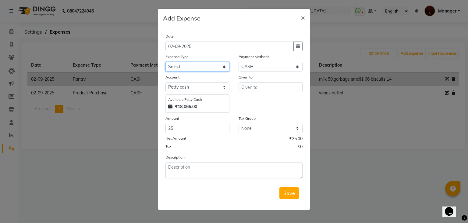
select select "21438"
click at [166, 63] on select "Select acetone Advance Salary bank deposite BBMP Beauty products Bed charges BI…" at bounding box center [198, 66] width 64 height 9
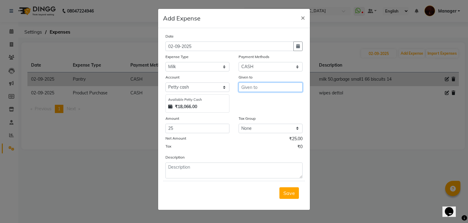
click at [260, 86] on input "text" at bounding box center [271, 86] width 64 height 9
type input "Lucky"
click at [212, 160] on div "Description" at bounding box center [234, 166] width 146 height 24
click at [288, 191] on span "Save" at bounding box center [290, 193] width 12 height 6
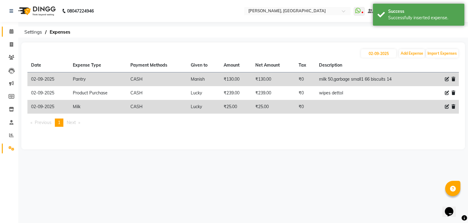
click at [5, 30] on link "Calendar" at bounding box center [9, 32] width 15 height 10
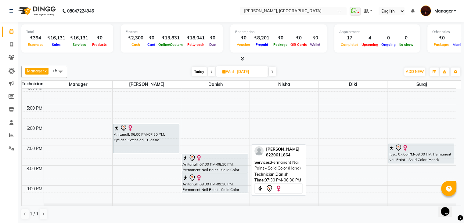
scroll to position [0, 0]
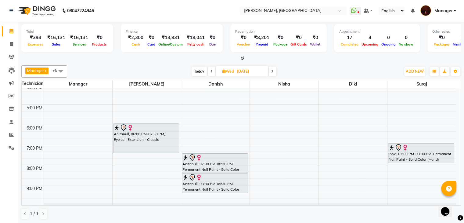
click at [198, 73] on span "Today" at bounding box center [198, 70] width 15 height 9
type input "02-09-2025"
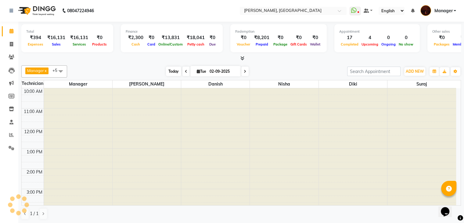
scroll to position [142, 0]
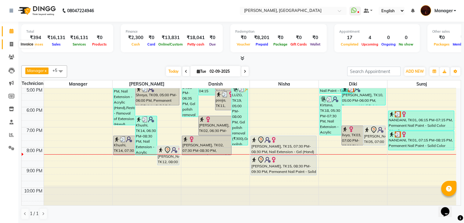
click at [10, 43] on icon at bounding box center [11, 44] width 3 height 5
select select "service"
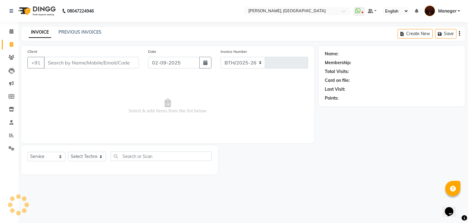
select select "4063"
type input "1800"
click at [99, 59] on input "Client" at bounding box center [91, 63] width 95 height 12
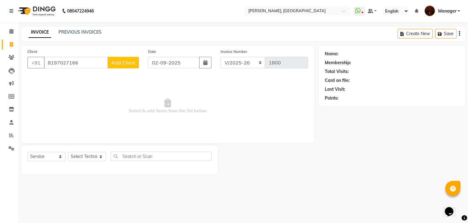
type input "8197027166"
click at [116, 59] on button "Add Client" at bounding box center [123, 63] width 31 height 12
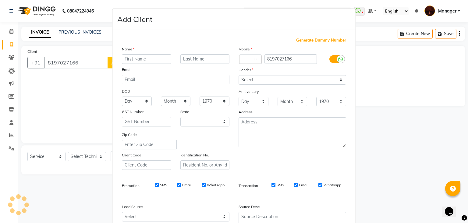
select select "21"
click at [133, 63] on input "text" at bounding box center [146, 58] width 49 height 9
click at [123, 59] on input "rajiyashri" at bounding box center [146, 58] width 49 height 9
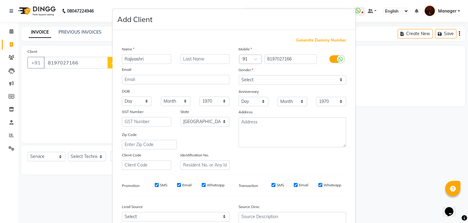
type input "Rajiyashri"
click at [251, 82] on select "Select Male Female Other Prefer Not To Say" at bounding box center [293, 79] width 108 height 9
select select "female"
click at [239, 75] on select "Select Male Female Other Prefer Not To Say" at bounding box center [293, 79] width 108 height 9
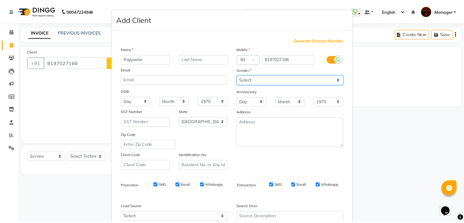
scroll to position [62, 0]
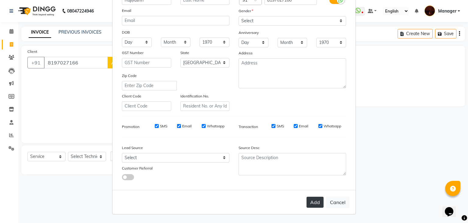
click at [311, 200] on button "Add" at bounding box center [315, 201] width 17 height 11
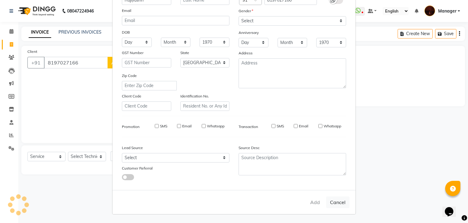
type input "81******66"
select select
select select "null"
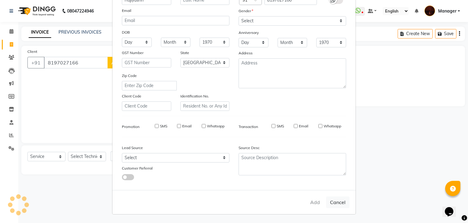
select select
checkbox input "false"
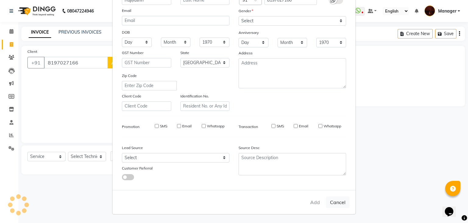
checkbox input "false"
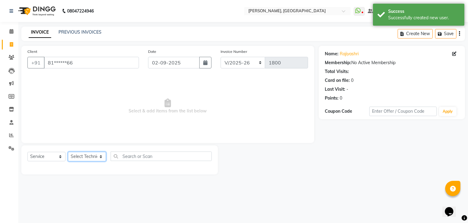
click at [81, 155] on select "Select Technician Adesh amir Danish Diki Geeta Himanshu jenifer Jyothi Manager …" at bounding box center [87, 156] width 38 height 9
select select "66308"
click at [68, 152] on select "Select Technician Adesh amir Danish Diki Geeta Himanshu jenifer Jyothi Manager …" at bounding box center [87, 156] width 38 height 9
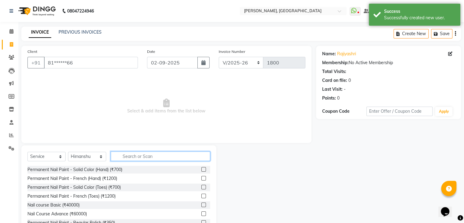
click at [131, 159] on input "text" at bounding box center [160, 155] width 99 height 9
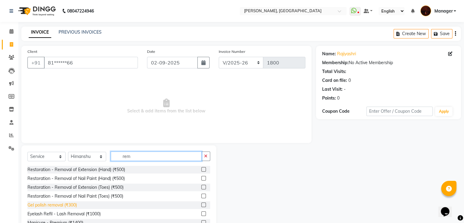
type input "rem"
click at [66, 204] on div "Gel polish removal (₹300)" at bounding box center [51, 205] width 49 height 6
checkbox input "false"
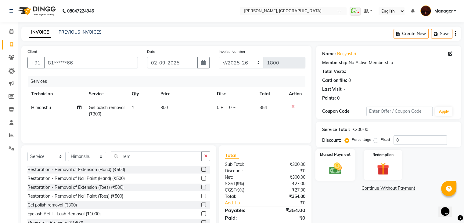
click at [329, 165] on img at bounding box center [335, 168] width 20 height 15
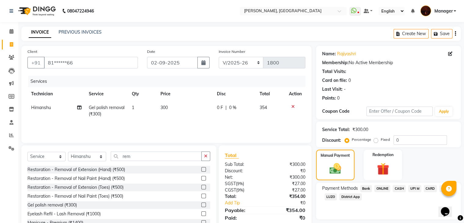
click at [427, 187] on span "CARD" at bounding box center [430, 188] width 13 height 7
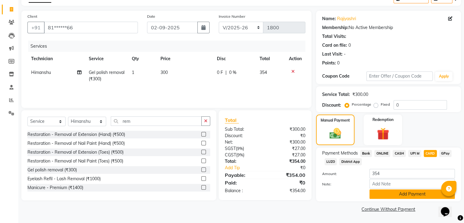
click at [429, 194] on button "Add Payment" at bounding box center [411, 193] width 85 height 9
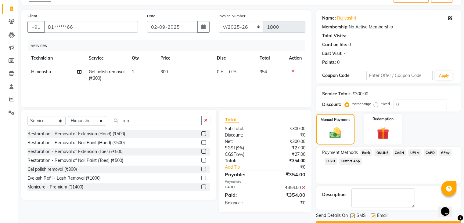
scroll to position [52, 0]
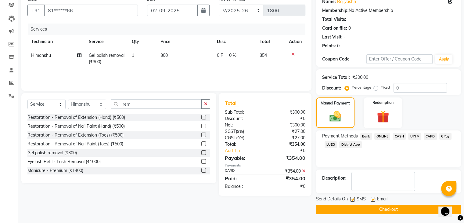
click at [409, 210] on button "Checkout" at bounding box center [388, 208] width 145 height 9
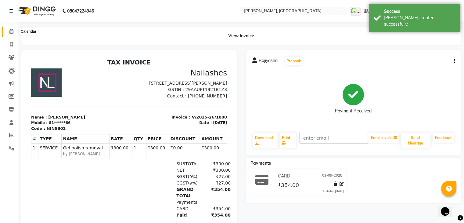
click at [12, 30] on icon at bounding box center [11, 31] width 4 height 5
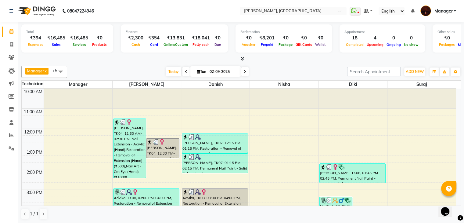
click at [242, 56] on icon at bounding box center [242, 58] width 4 height 5
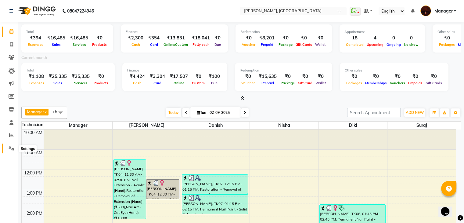
click at [13, 146] on icon at bounding box center [12, 148] width 6 height 5
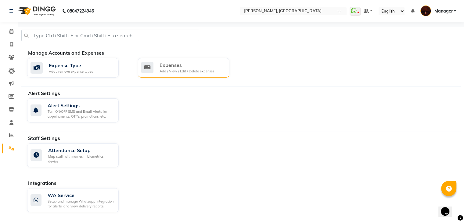
click at [171, 72] on div "Add / View / Edit / Delete expenses" at bounding box center [186, 71] width 55 height 5
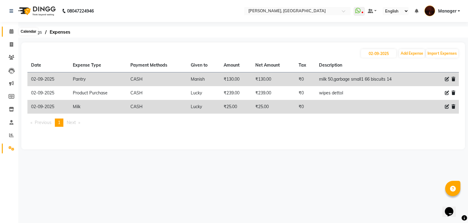
click at [10, 33] on icon at bounding box center [11, 31] width 4 height 5
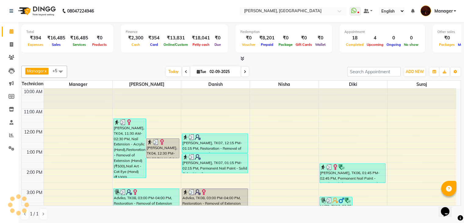
click at [246, 58] on div at bounding box center [240, 58] width 439 height 6
click at [243, 61] on span at bounding box center [241, 58] width 6 height 6
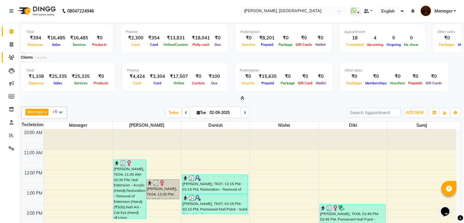
click at [9, 58] on icon at bounding box center [12, 57] width 6 height 5
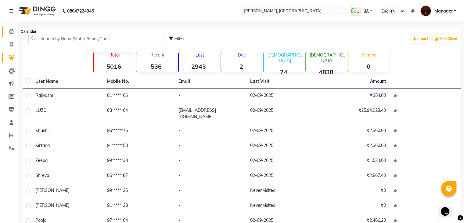
click at [12, 32] on icon at bounding box center [11, 31] width 4 height 5
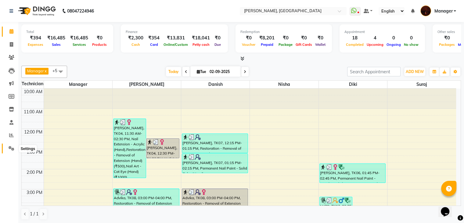
click at [9, 148] on icon at bounding box center [12, 148] width 6 height 5
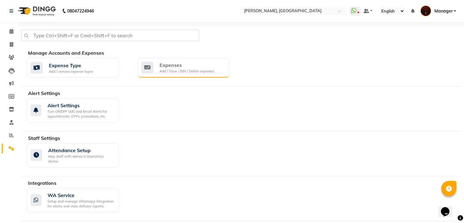
click at [195, 67] on div "Expenses" at bounding box center [186, 64] width 55 height 7
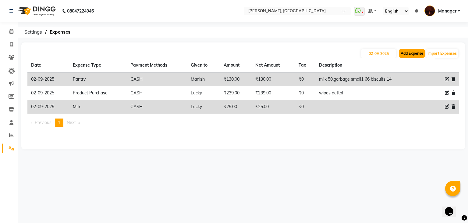
click at [406, 55] on button "Add Expense" at bounding box center [412, 53] width 26 height 9
select select "1"
select select "2879"
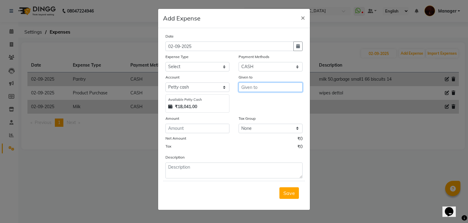
click at [251, 91] on input "text" at bounding box center [271, 86] width 64 height 9
type input "Sohit"
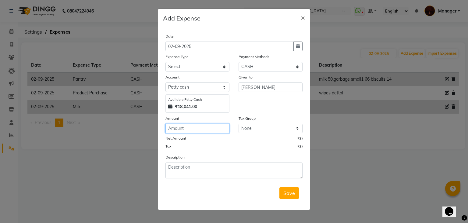
click at [184, 128] on input "number" at bounding box center [198, 127] width 64 height 9
type input "384"
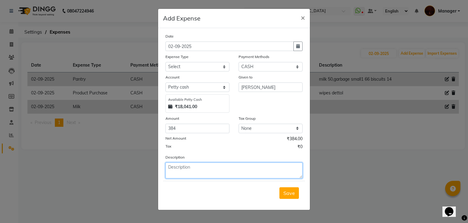
click at [191, 173] on textarea at bounding box center [234, 170] width 137 height 16
type textarea "Hsr-ind ind-hsr"
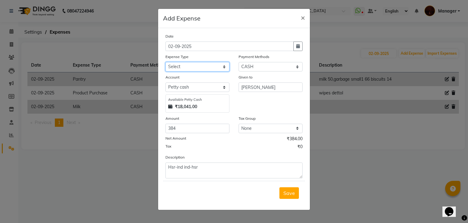
click at [203, 66] on select "Select acetone Advance Salary bank deposite BBMP Beauty products Bed charges BI…" at bounding box center [198, 66] width 64 height 9
select select "23179"
click at [166, 63] on select "Select acetone Advance Salary bank deposite BBMP Beauty products Bed charges BI…" at bounding box center [198, 66] width 64 height 9
click at [291, 191] on span "Save" at bounding box center [290, 193] width 12 height 6
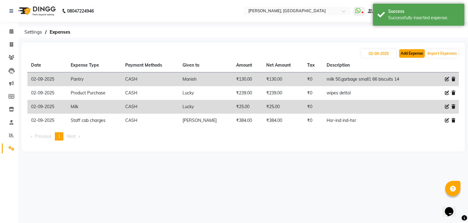
click at [406, 56] on button "Add Expense" at bounding box center [412, 53] width 26 height 9
select select "1"
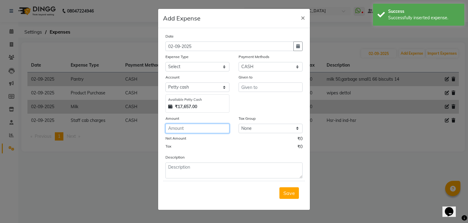
click at [213, 128] on input "number" at bounding box center [198, 127] width 64 height 9
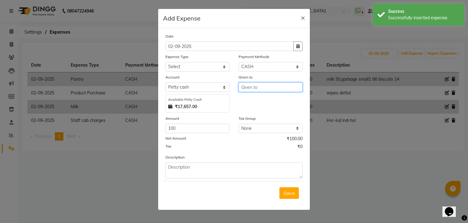
click at [247, 88] on input "text" at bounding box center [271, 86] width 64 height 9
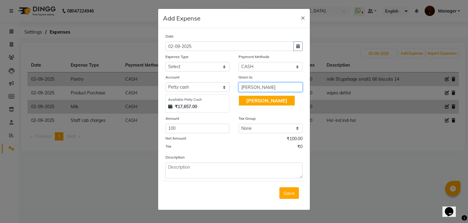
click at [242, 101] on button "[PERSON_NAME]" at bounding box center [267, 100] width 56 height 10
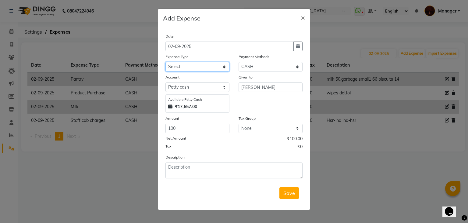
click at [211, 63] on select "Select acetone Advance Salary bank deposite BBMP Beauty products Bed charges BI…" at bounding box center [198, 66] width 64 height 9
click at [166, 63] on select "Select acetone Advance Salary bank deposite BBMP Beauty products Bed charges BI…" at bounding box center [198, 66] width 64 height 9
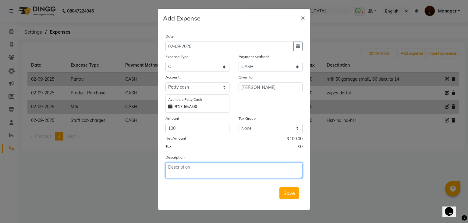
click at [206, 176] on textarea at bounding box center [234, 170] width 137 height 16
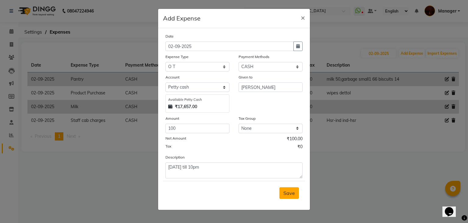
click at [286, 195] on span "Save" at bounding box center [290, 193] width 12 height 6
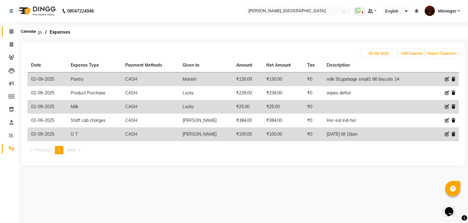
click at [14, 30] on span at bounding box center [11, 31] width 11 height 7
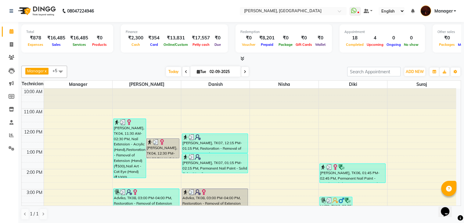
click at [243, 58] on icon at bounding box center [242, 58] width 4 height 5
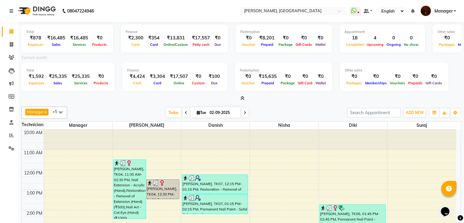
scroll to position [41, 0]
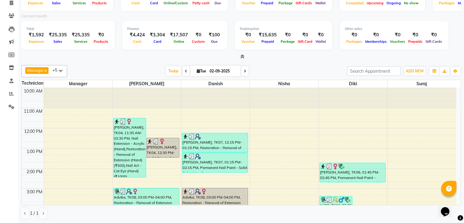
click at [243, 57] on icon at bounding box center [242, 56] width 4 height 5
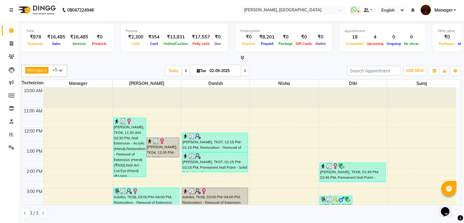
scroll to position [0, 0]
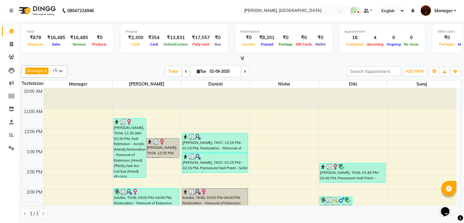
click at [243, 57] on icon at bounding box center [242, 58] width 4 height 5
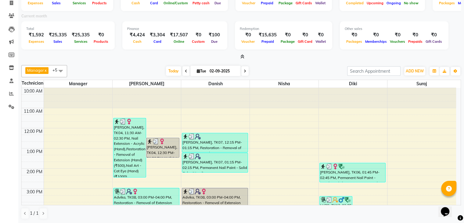
scroll to position [0, 0]
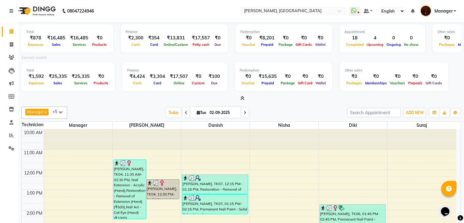
click at [242, 98] on icon at bounding box center [242, 98] width 4 height 5
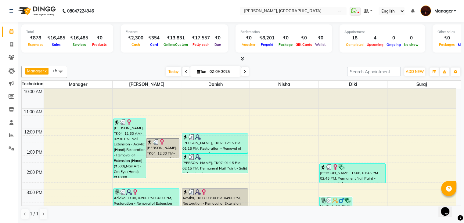
click at [241, 58] on icon at bounding box center [242, 58] width 4 height 5
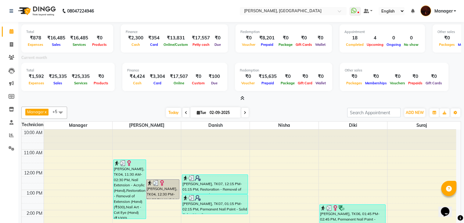
click at [241, 101] on span at bounding box center [241, 98] width 6 height 6
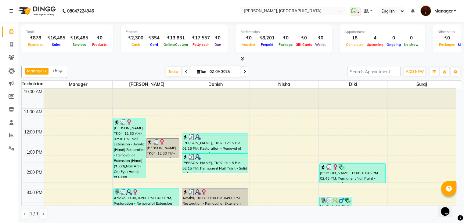
scroll to position [142, 0]
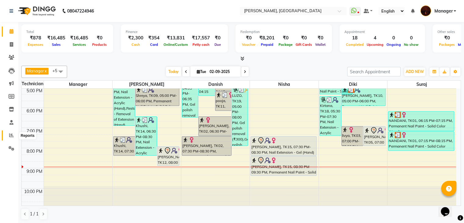
click at [12, 137] on icon at bounding box center [11, 135] width 5 height 5
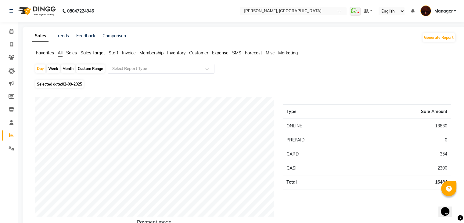
click at [113, 53] on span "Staff" at bounding box center [114, 52] width 10 height 5
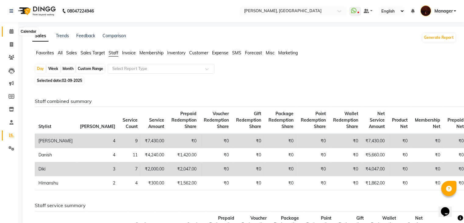
click at [10, 31] on icon at bounding box center [11, 31] width 4 height 5
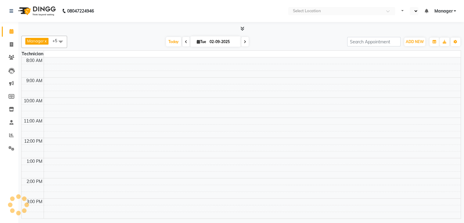
select select "en"
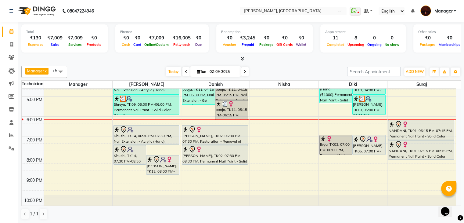
scroll to position [133, 0]
click at [294, 149] on div "10:00 AM 11:00 AM 12:00 PM 1:00 PM 2:00 PM 3:00 PM 4:00 PM 5:00 PM 6:00 PM 7:00…" at bounding box center [239, 85] width 434 height 261
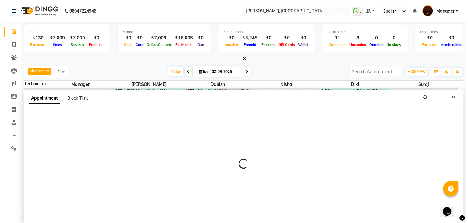
scroll to position [0, 0]
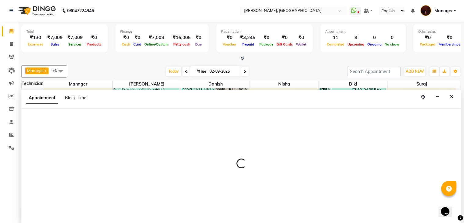
select select "20820"
select select "1185"
select select "tentative"
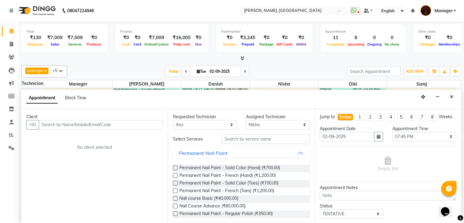
click at [89, 122] on input "text" at bounding box center [101, 124] width 124 height 9
type input "9108783628"
click at [149, 123] on span "Add Client" at bounding box center [150, 124] width 20 height 5
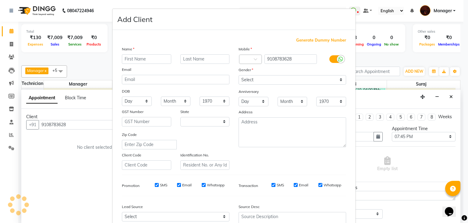
select select "21"
type input "[PERSON_NAME]"
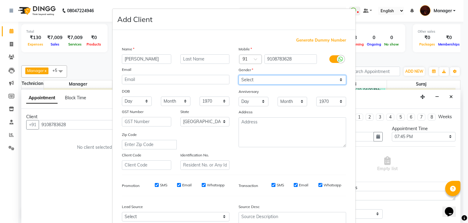
click at [259, 84] on select "Select Male Female Other Prefer Not To Say" at bounding box center [293, 79] width 108 height 9
select select "female"
click at [239, 75] on select "Select Male Female Other Prefer Not To Say" at bounding box center [293, 79] width 108 height 9
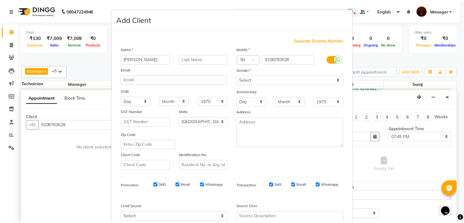
scroll to position [62, 0]
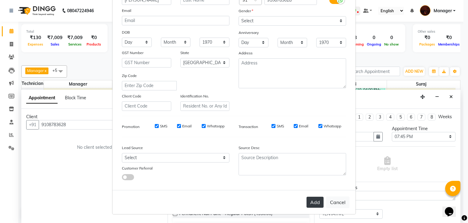
click at [312, 198] on button "Add" at bounding box center [315, 201] width 17 height 11
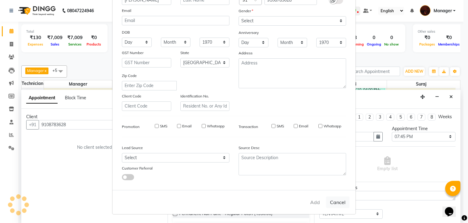
type input "91******28"
select select
select select "null"
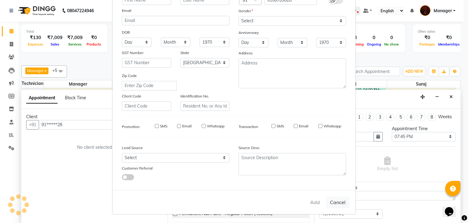
select select
checkbox input "false"
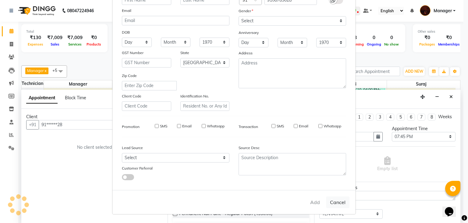
checkbox input "false"
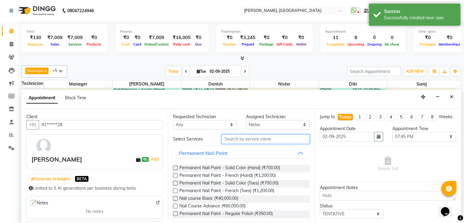
click at [246, 138] on input "text" at bounding box center [265, 138] width 88 height 9
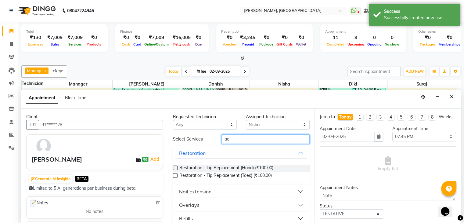
type input "a"
type input "exte"
click at [206, 190] on div "Nail Extension" at bounding box center [195, 191] width 32 height 7
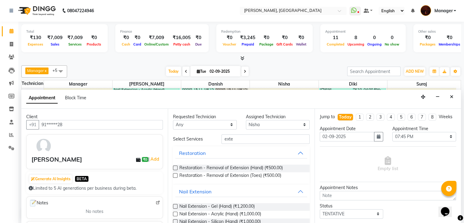
click at [174, 205] on label at bounding box center [175, 206] width 5 height 5
click at [174, 205] on input "checkbox" at bounding box center [175, 207] width 4 height 4
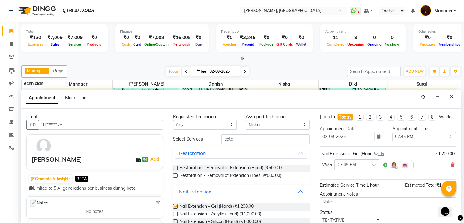
checkbox input "false"
click at [251, 138] on input "exte" at bounding box center [265, 138] width 88 height 9
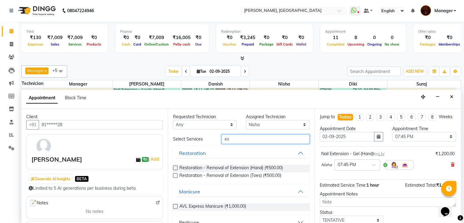
type input "e"
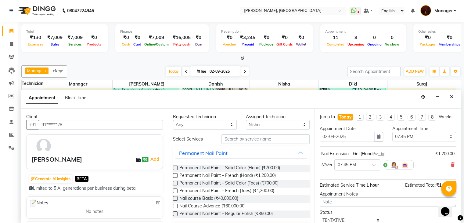
click at [176, 167] on label at bounding box center [175, 167] width 5 height 5
click at [176, 167] on input "checkbox" at bounding box center [175, 168] width 4 height 4
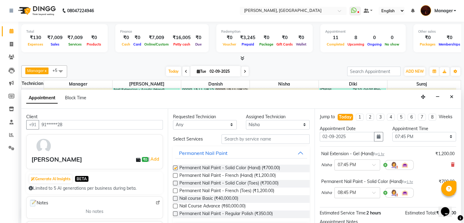
checkbox input "false"
click at [405, 141] on div "Select 11:00 AM 11:15 AM 11:30 AM 11:45 AM 12:00 PM 12:15 PM 12:30 PM 12:45 PM …" at bounding box center [424, 136] width 64 height 9
click at [405, 141] on select "Select 11:00 AM 11:15 AM 11:30 AM 11:45 AM 12:00 PM 12:15 PM 12:30 PM 12:45 PM …" at bounding box center [424, 136] width 64 height 9
select select "1170"
click at [392, 137] on select "Select 11:00 AM 11:15 AM 11:30 AM 11:45 AM 12:00 PM 12:15 PM 12:30 PM 12:45 PM …" at bounding box center [424, 136] width 64 height 9
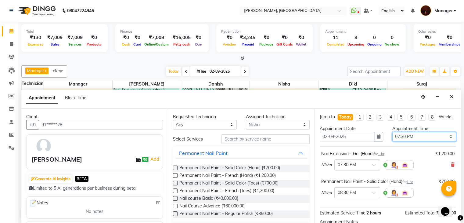
scroll to position [73, 0]
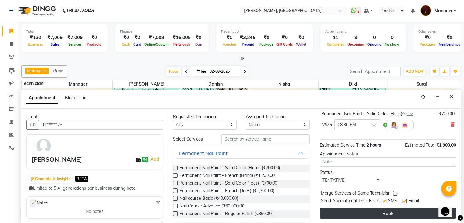
click at [408, 214] on button "Book" at bounding box center [388, 212] width 136 height 11
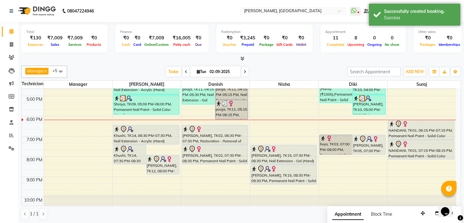
scroll to position [137, 0]
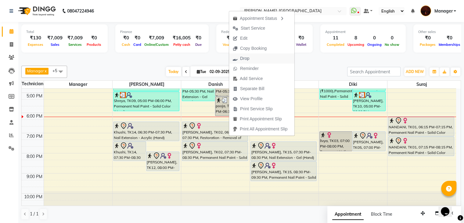
click at [245, 55] on span "Drop" at bounding box center [244, 58] width 9 height 6
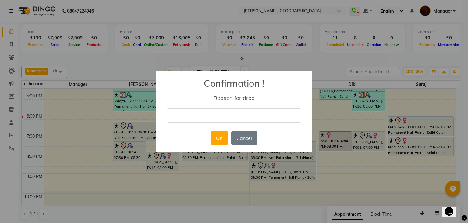
click at [241, 111] on input "text" at bounding box center [234, 115] width 134 height 14
type input "cancalled"
click at [225, 138] on button "OK" at bounding box center [219, 137] width 17 height 13
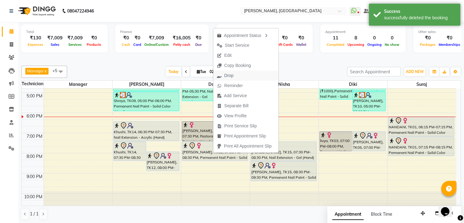
click at [229, 77] on span "Drop" at bounding box center [228, 75] width 9 height 6
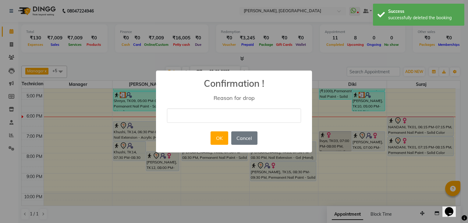
click at [200, 112] on input "text" at bounding box center [234, 115] width 134 height 14
type input "duplicate"
click at [225, 134] on button "OK" at bounding box center [219, 137] width 17 height 13
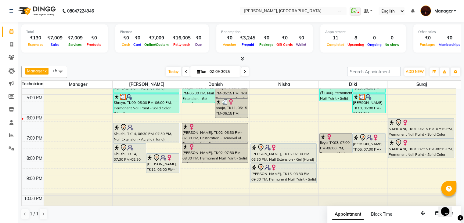
scroll to position [142, 0]
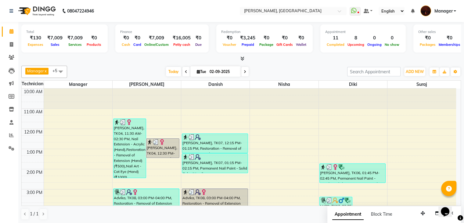
scroll to position [142, 0]
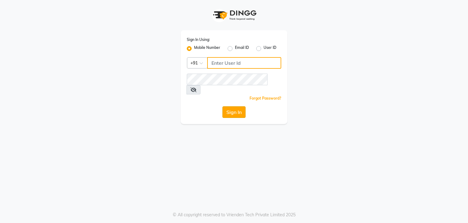
type input "9986416195"
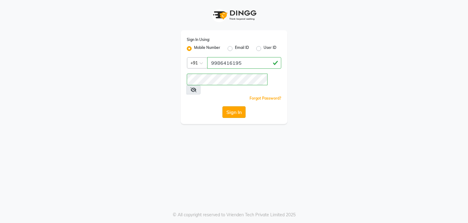
click at [238, 106] on button "Sign In" at bounding box center [234, 112] width 23 height 12
click at [238, 106] on div "Sign In" at bounding box center [234, 112] width 95 height 12
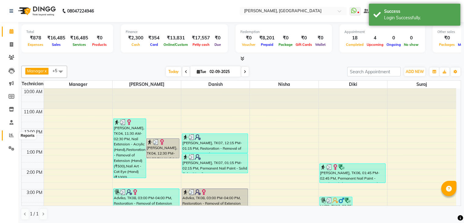
click at [9, 135] on icon at bounding box center [11, 135] width 5 height 5
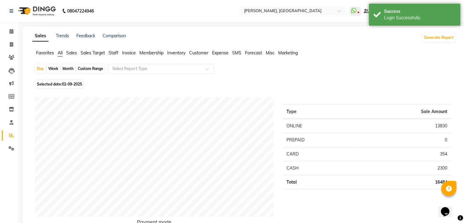
click at [116, 53] on span "Staff" at bounding box center [114, 52] width 10 height 5
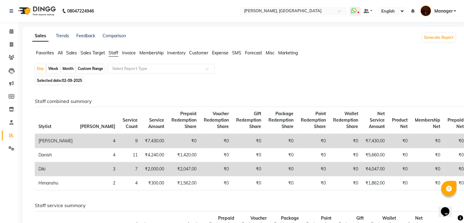
click at [72, 68] on div "Month" at bounding box center [68, 68] width 14 height 9
select select "9"
select select "2025"
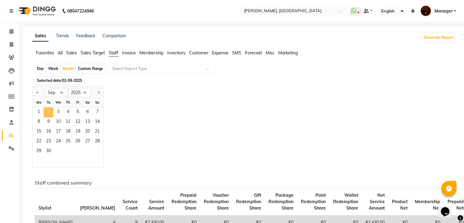
click at [52, 108] on span "2" at bounding box center [49, 112] width 10 height 10
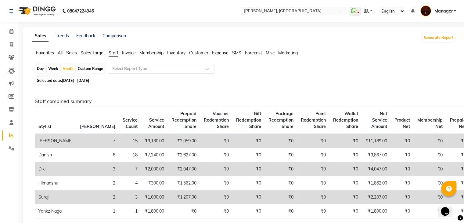
click at [40, 67] on div "Day" at bounding box center [40, 68] width 10 height 9
select select "9"
select select "2025"
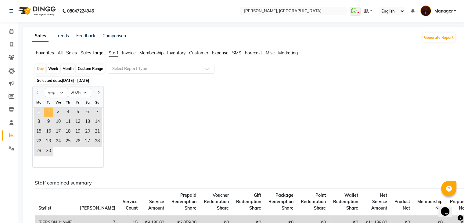
click at [50, 113] on span "2" at bounding box center [49, 112] width 10 height 10
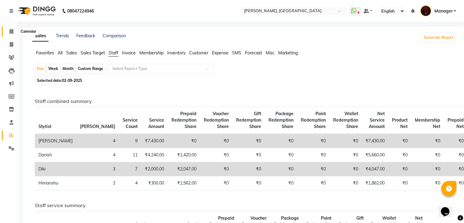
click at [11, 30] on icon at bounding box center [11, 31] width 4 height 5
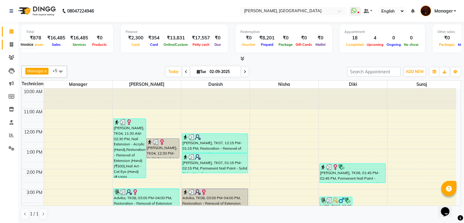
click at [10, 44] on icon at bounding box center [11, 44] width 3 height 5
select select "service"
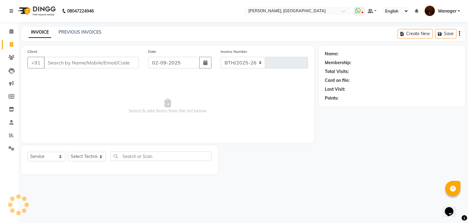
select select "4063"
type input "1801"
click at [66, 60] on input "Client" at bounding box center [91, 63] width 95 height 12
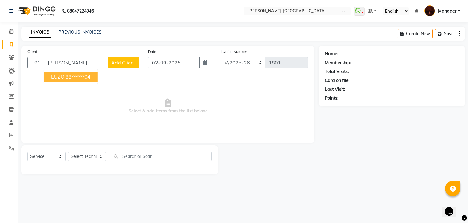
click at [64, 75] on button "LUZO 88******04" at bounding box center [71, 77] width 54 height 10
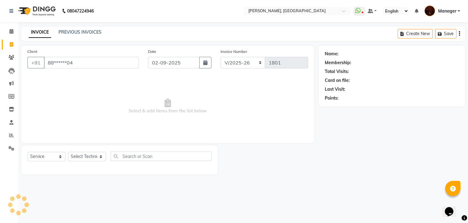
type input "88******04"
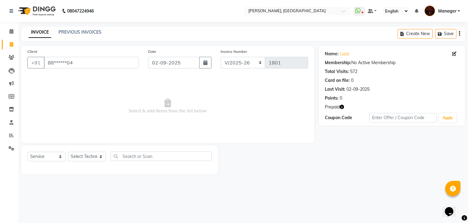
click at [342, 107] on icon "button" at bounding box center [342, 107] width 4 height 4
click at [11, 31] on icon at bounding box center [11, 31] width 4 height 5
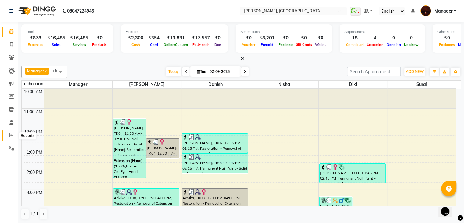
click at [8, 135] on span at bounding box center [11, 135] width 11 height 7
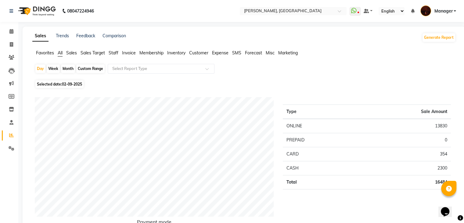
click at [115, 54] on span "Staff" at bounding box center [114, 52] width 10 height 5
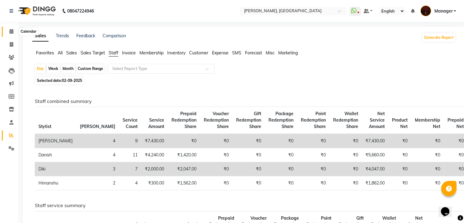
click at [9, 30] on span at bounding box center [11, 31] width 11 height 7
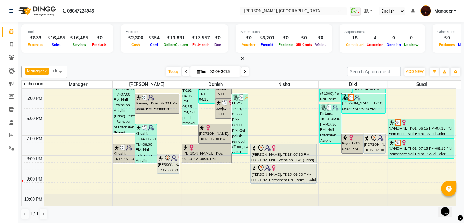
scroll to position [142, 0]
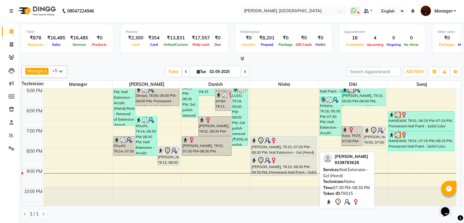
click at [275, 144] on div "[PERSON_NAME], TK15, 07:30 PM-08:30 PM, Nail Extension - Gel (Hand)" at bounding box center [284, 145] width 66 height 19
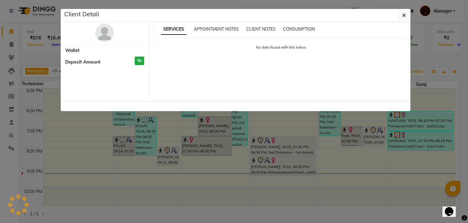
select select "7"
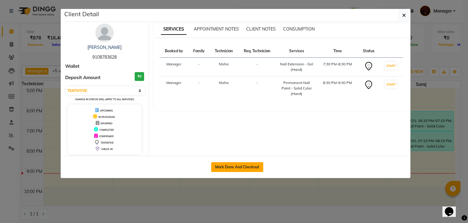
click at [230, 167] on button "Mark Done And Checkout" at bounding box center [237, 167] width 52 height 10
select select "service"
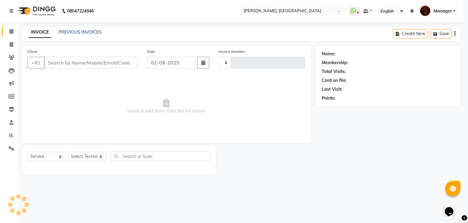
type input "1801"
select select "4063"
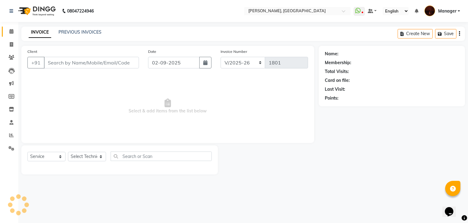
type input "91******28"
select select "20820"
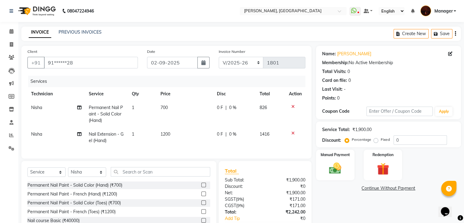
click at [40, 109] on span "Nisha" at bounding box center [36, 107] width 11 height 5
select select "20820"
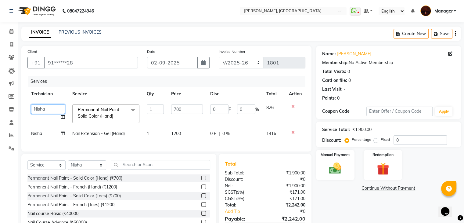
click at [40, 109] on select "[PERSON_NAME] [PERSON_NAME] Manager [PERSON_NAME] Pooja [PERSON_NAME] [PERSON_N…" at bounding box center [48, 108] width 34 height 9
select select "68684"
click at [293, 106] on icon at bounding box center [292, 106] width 3 height 4
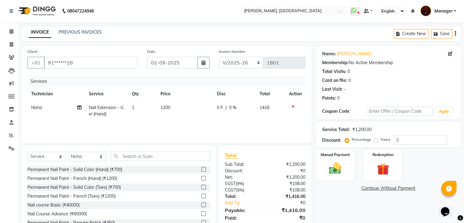
click at [291, 108] on icon at bounding box center [292, 106] width 3 height 4
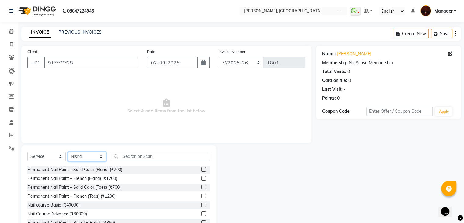
click at [82, 155] on select "Select Technician Adesh amir Danish Diki Geeta Himanshu jenifer Jyothi Manager …" at bounding box center [87, 156] width 38 height 9
select select "68684"
click at [68, 152] on select "Select Technician Adesh amir Danish Diki Geeta Himanshu jenifer Jyothi Manager …" at bounding box center [87, 156] width 38 height 9
click at [99, 177] on div "Permanent Nail Paint - French (Hand) (₹1200)" at bounding box center [72, 178] width 90 height 6
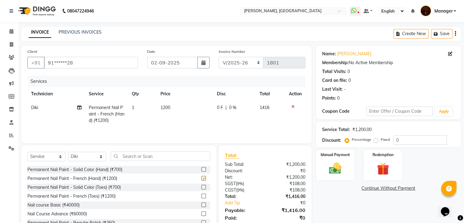
checkbox input "false"
click at [155, 154] on input "text" at bounding box center [160, 155] width 99 height 9
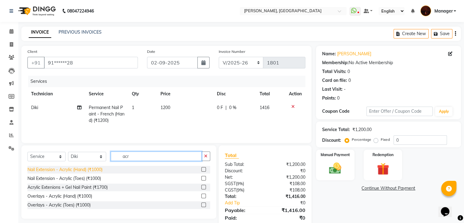
type input "acr"
click at [87, 169] on div "Nail Extension - Acrylic (Hand) (₹1000)" at bounding box center [64, 169] width 75 height 6
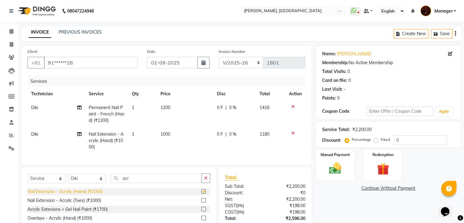
checkbox input "false"
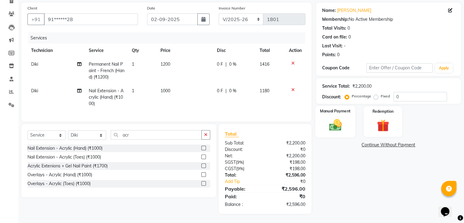
click at [325, 125] on img at bounding box center [335, 125] width 20 height 15
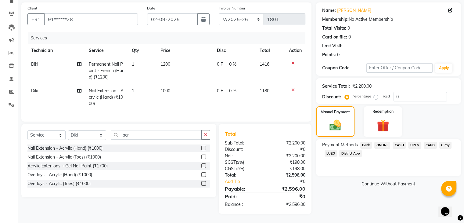
click at [384, 141] on span "ONLINE" at bounding box center [382, 144] width 16 height 7
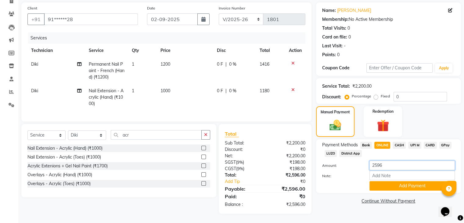
click at [376, 160] on input "2596" at bounding box center [411, 164] width 85 height 9
click at [392, 160] on input "2096" at bounding box center [411, 164] width 85 height 9
type input "2096"
click at [389, 181] on button "Add Payment" at bounding box center [411, 185] width 85 height 9
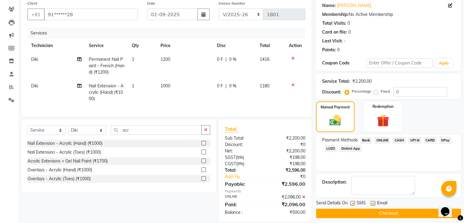
click at [402, 213] on button "Checkout" at bounding box center [388, 212] width 145 height 9
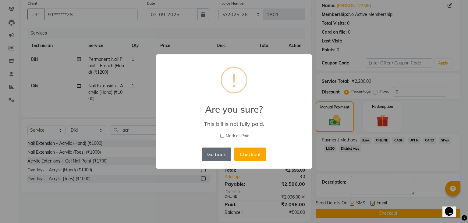
click at [209, 151] on button "Go back" at bounding box center [216, 153] width 29 height 13
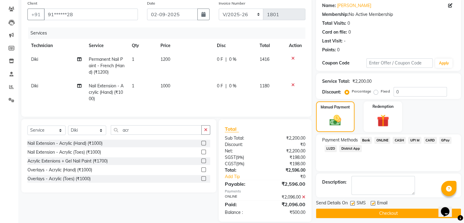
click at [398, 138] on span "CASH" at bounding box center [398, 140] width 13 height 7
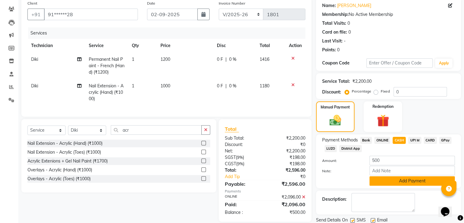
click at [381, 178] on button "Add Payment" at bounding box center [411, 180] width 85 height 9
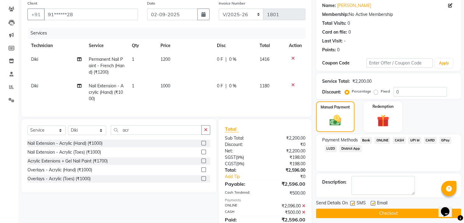
click at [381, 212] on button "Checkout" at bounding box center [388, 212] width 145 height 9
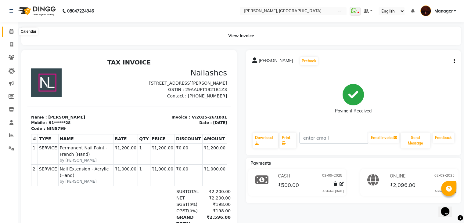
click at [9, 30] on icon at bounding box center [11, 31] width 4 height 5
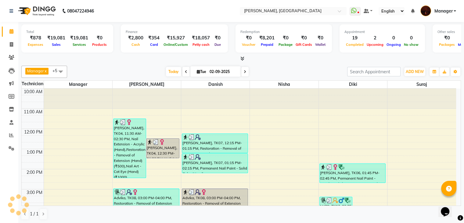
scroll to position [131, 0]
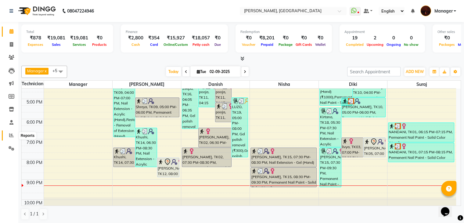
click at [8, 136] on span at bounding box center [11, 135] width 11 height 7
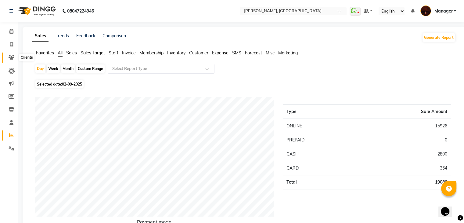
click at [11, 58] on icon at bounding box center [12, 57] width 6 height 5
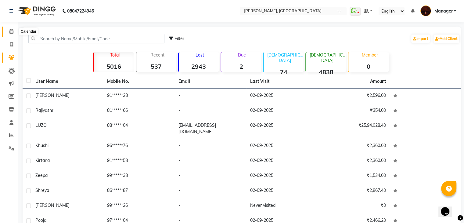
click at [10, 32] on icon at bounding box center [11, 31] width 4 height 5
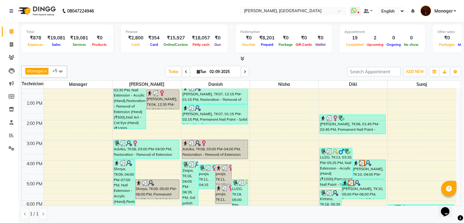
scroll to position [49, 0]
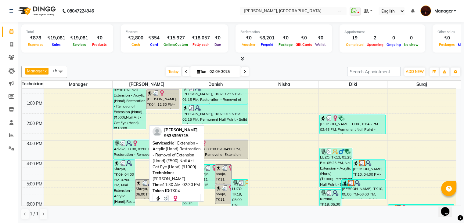
click at [137, 115] on div "[PERSON_NAME], TK04, 11:30 AM-02:30 PM, Nail Extension - Acrylic (Hand),Restora…" at bounding box center [129, 99] width 32 height 59
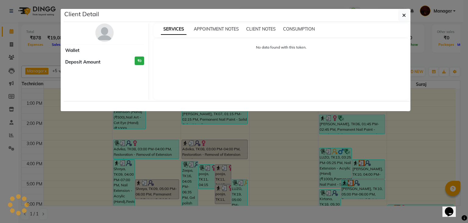
select select "3"
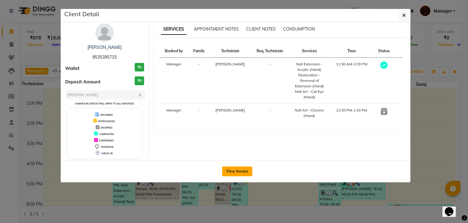
click at [229, 166] on button "View Invoice" at bounding box center [237, 171] width 30 height 10
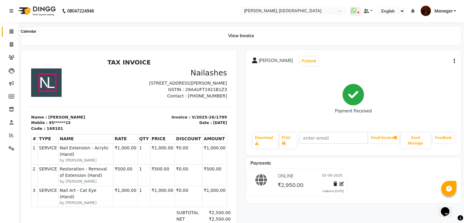
click at [8, 28] on span at bounding box center [11, 31] width 11 height 7
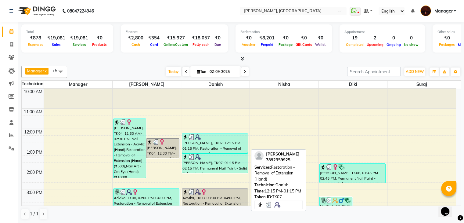
scroll to position [85, 0]
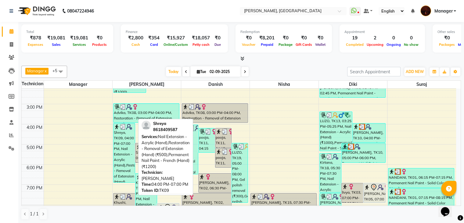
click at [120, 136] on div "Shreya, TK09, 04:00 PM-07:00 PM, Nail Extension - Acrylic (Hand),Restoration - …" at bounding box center [123, 152] width 21 height 59
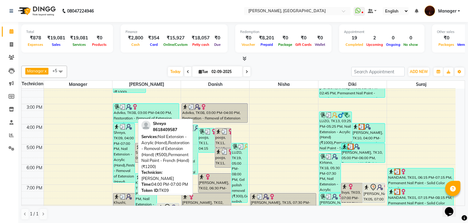
select select "3"
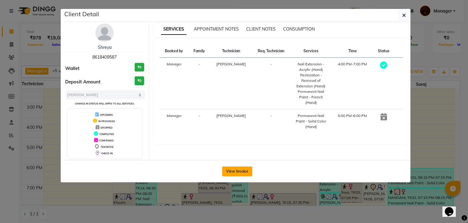
click at [246, 174] on button "View Invoice" at bounding box center [237, 171] width 30 height 10
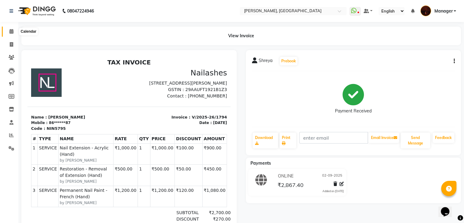
click at [11, 34] on span at bounding box center [11, 31] width 11 height 7
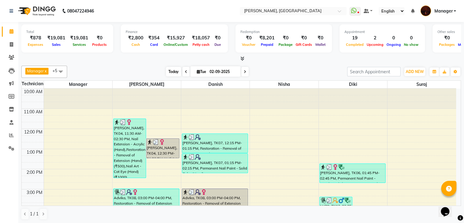
click at [172, 72] on span "Today" at bounding box center [173, 71] width 15 height 9
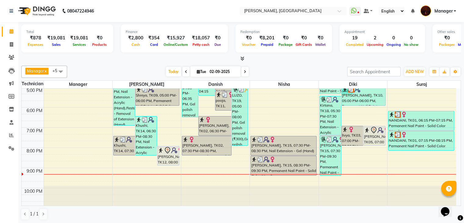
click at [185, 70] on icon at bounding box center [186, 72] width 2 height 4
type input "[DATE]"
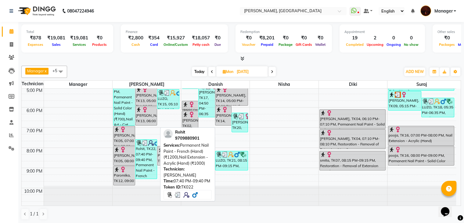
click at [145, 148] on div "Rohit, TK22, 07:40 PM-09:40 PM, Permanent Nail Paint - French (Hand) (₹1200),Na…" at bounding box center [145, 158] width 21 height 39
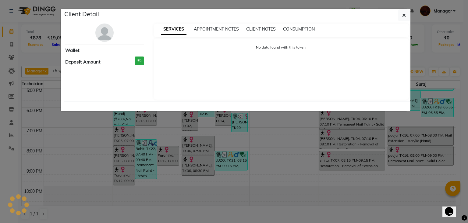
select select "3"
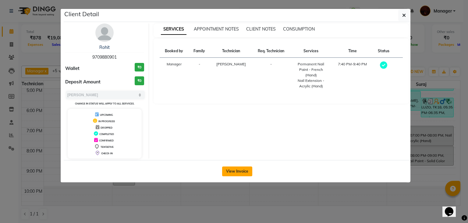
click at [236, 170] on button "View Invoice" at bounding box center [237, 171] width 30 height 10
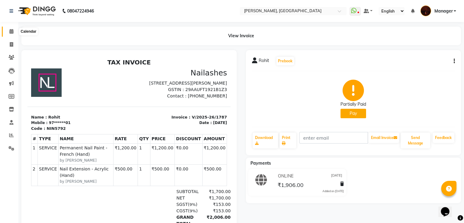
click at [12, 32] on icon at bounding box center [11, 31] width 4 height 5
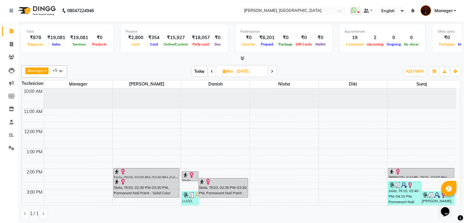
click at [198, 71] on span "Today" at bounding box center [199, 70] width 15 height 9
type input "02-09-2025"
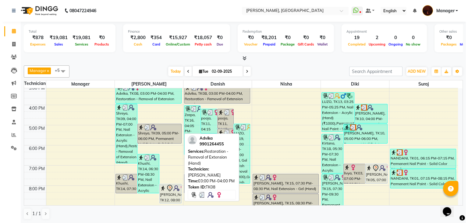
scroll to position [107, 0]
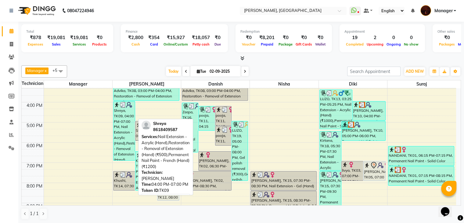
click at [118, 134] on div "Shreya, TK09, 04:00 PM-07:00 PM, Nail Extension - Acrylic (Hand),Restoration - …" at bounding box center [123, 130] width 21 height 59
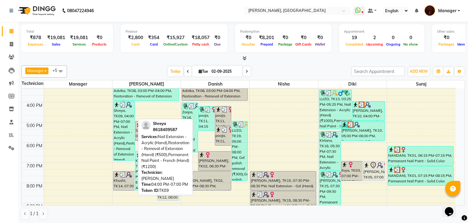
select select "3"
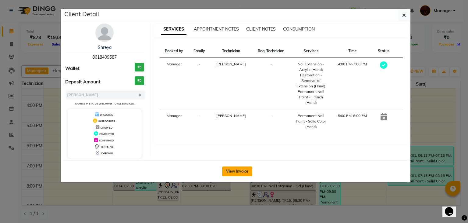
click at [245, 171] on button "View Invoice" at bounding box center [237, 171] width 30 height 10
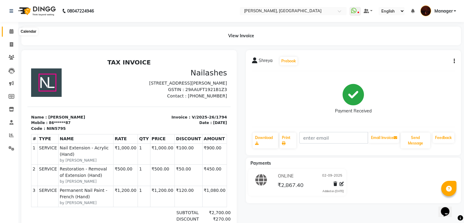
click at [12, 29] on icon at bounding box center [11, 31] width 4 height 5
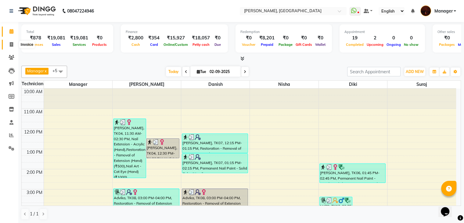
click at [12, 47] on span at bounding box center [11, 44] width 11 height 7
select select "service"
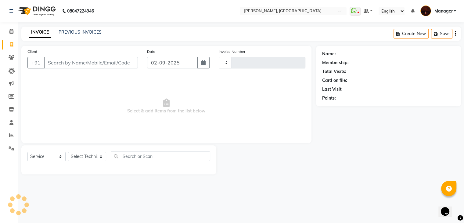
type input "1802"
select select "4063"
click at [10, 30] on icon at bounding box center [11, 31] width 4 height 5
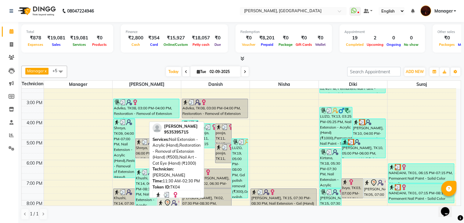
scroll to position [142, 0]
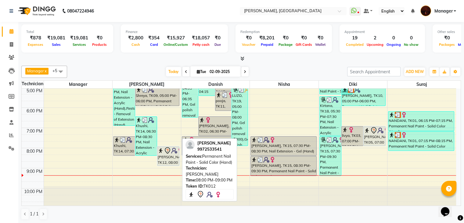
click at [169, 159] on div "Sahana, TK12, 08:00 PM-09:00 PM, Permanent Nail Paint - Solid Color (Hand)" at bounding box center [167, 155] width 21 height 19
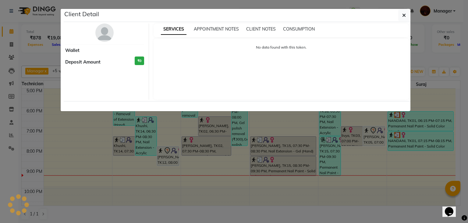
select select "7"
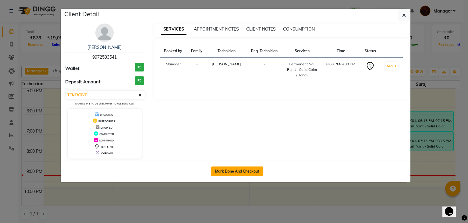
click at [227, 172] on button "Mark Done And Checkout" at bounding box center [237, 171] width 52 height 10
select select "service"
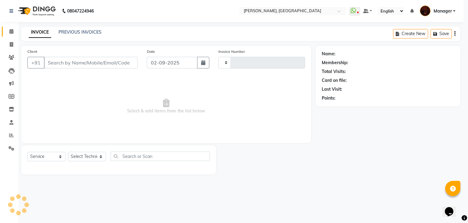
type input "1802"
select select "4063"
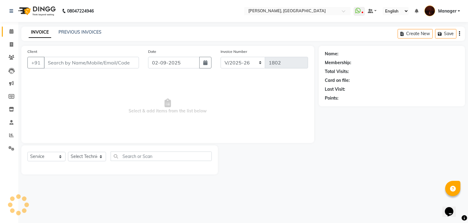
type input "99******41"
select select "35072"
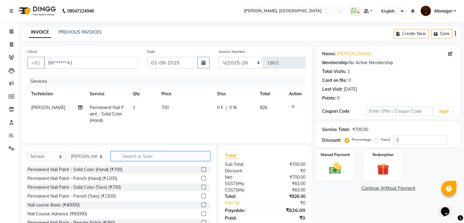
click at [121, 156] on input "text" at bounding box center [160, 155] width 99 height 9
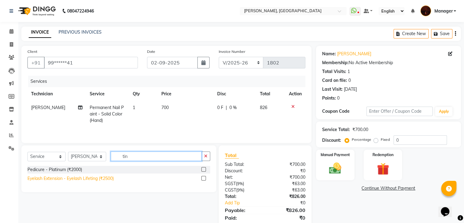
type input "tin"
click at [97, 176] on div "Eyelash Extension - Eyelash Lifeting (₹2500)" at bounding box center [70, 178] width 86 height 6
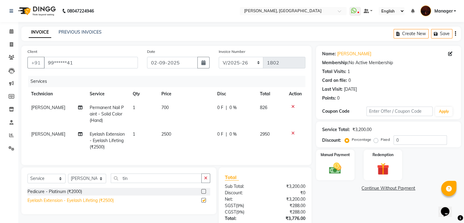
checkbox input "false"
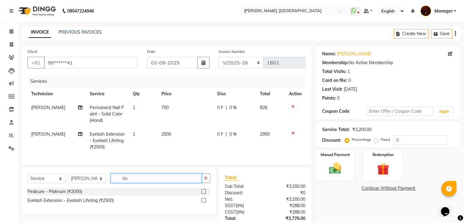
click at [147, 183] on input "tin" at bounding box center [156, 177] width 91 height 9
click at [173, 134] on td "2500" at bounding box center [186, 140] width 56 height 27
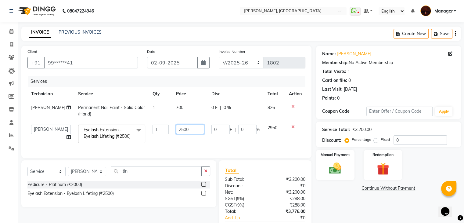
click at [187, 130] on input "2500" at bounding box center [190, 128] width 28 height 9
type input "2"
type input "1000"
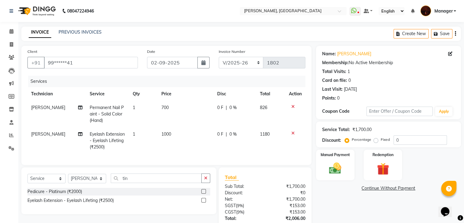
click at [213, 143] on td "0 F | 0 %" at bounding box center [234, 140] width 43 height 27
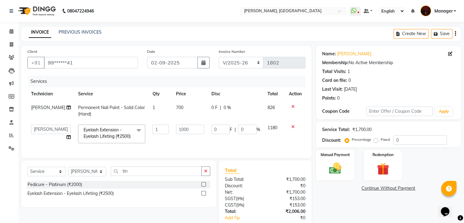
click at [263, 170] on div "Client +91 99******41 Date 02-09-2025 Invoice Number BTH/2025-26 RED/2025-26 V/…" at bounding box center [166, 148] width 299 height 204
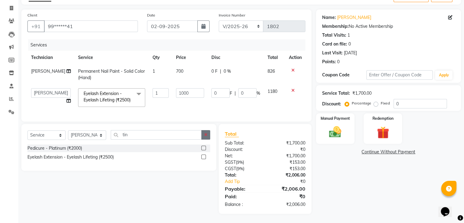
click at [204, 133] on icon "button" at bounding box center [205, 134] width 3 height 4
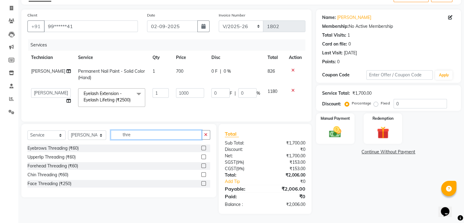
type input "thre"
click at [204, 176] on label at bounding box center [203, 174] width 5 height 5
click at [204, 176] on input "checkbox" at bounding box center [203, 175] width 4 height 4
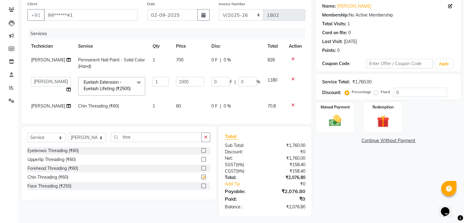
checkbox input "false"
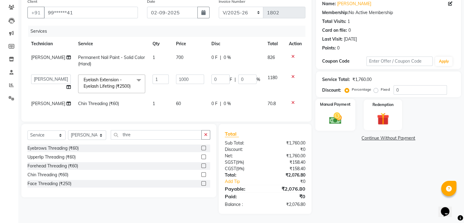
click at [331, 111] on img at bounding box center [335, 118] width 20 height 15
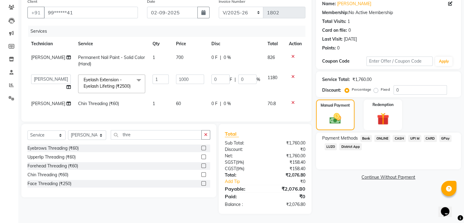
click at [383, 135] on span "ONLINE" at bounding box center [382, 138] width 16 height 7
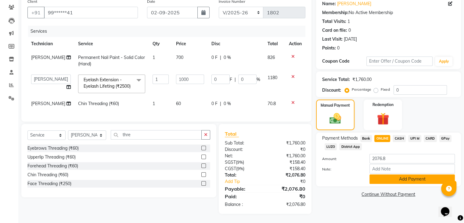
click at [388, 174] on button "Add Payment" at bounding box center [411, 178] width 85 height 9
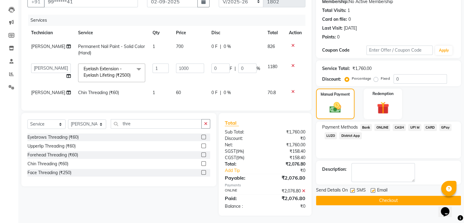
scroll to position [74, 0]
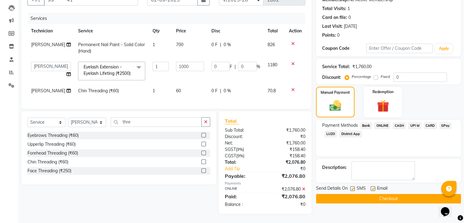
click at [397, 194] on button "Checkout" at bounding box center [388, 198] width 145 height 9
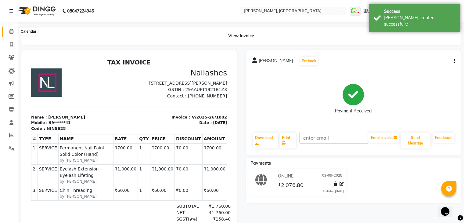
click at [11, 31] on icon at bounding box center [11, 31] width 4 height 5
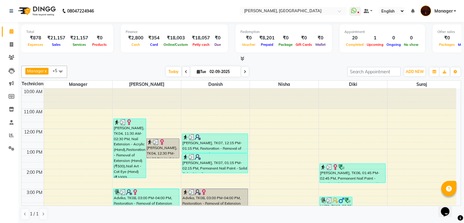
click at [241, 60] on icon at bounding box center [242, 58] width 4 height 5
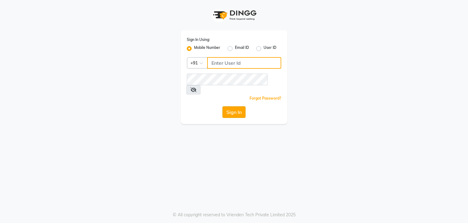
type input "9986416195"
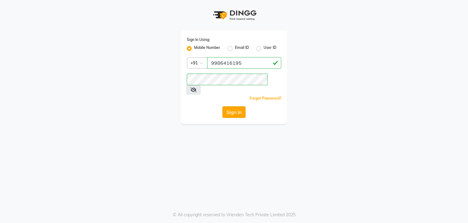
click at [240, 106] on button "Sign In" at bounding box center [234, 112] width 23 height 12
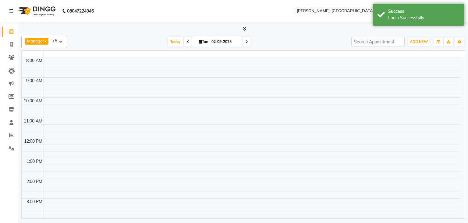
select select "en"
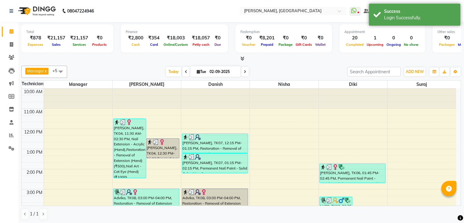
click at [241, 58] on icon at bounding box center [242, 58] width 4 height 5
